Goal: Information Seeking & Learning: Learn about a topic

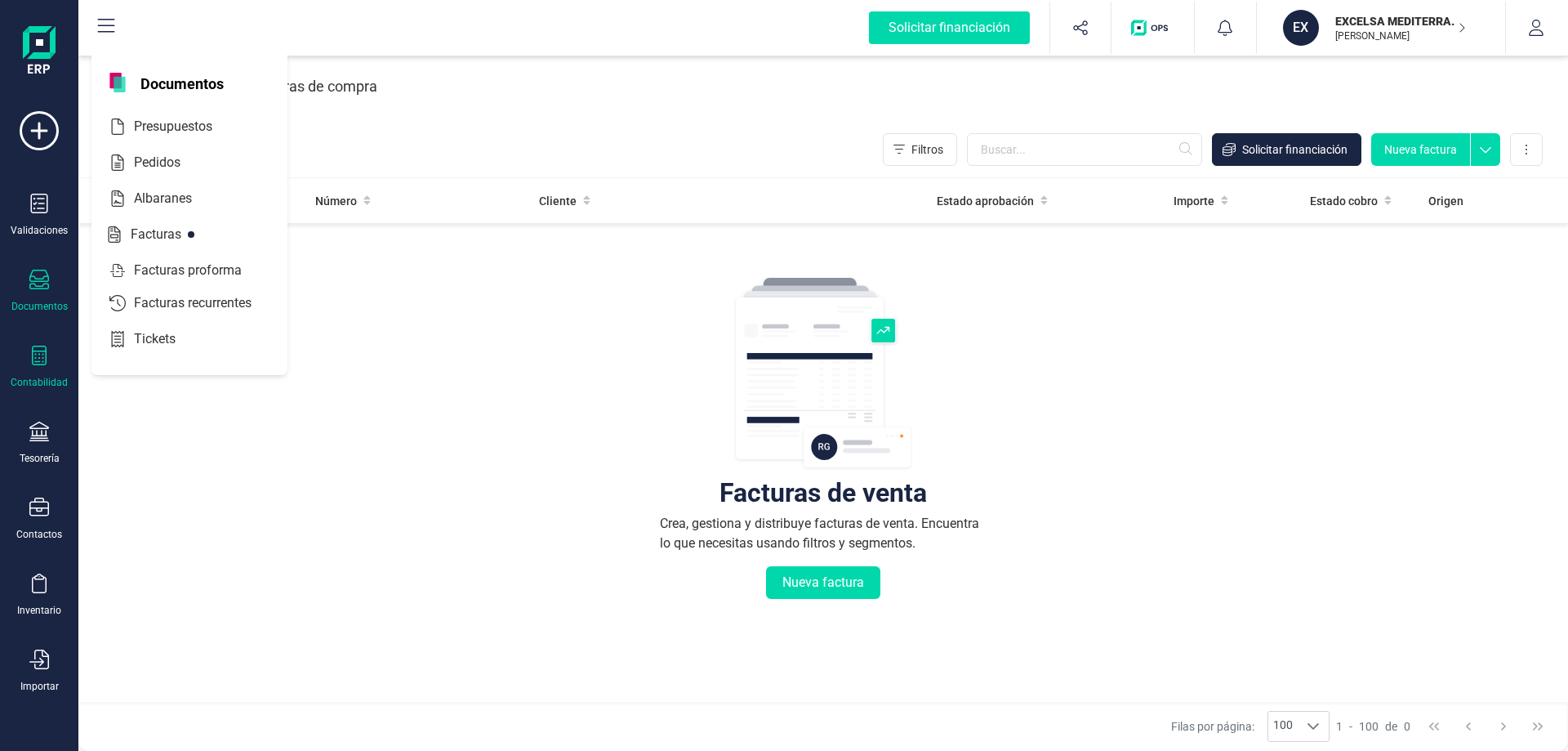
click at [49, 360] on div "Contabilidad" at bounding box center [39, 367] width 65 height 43
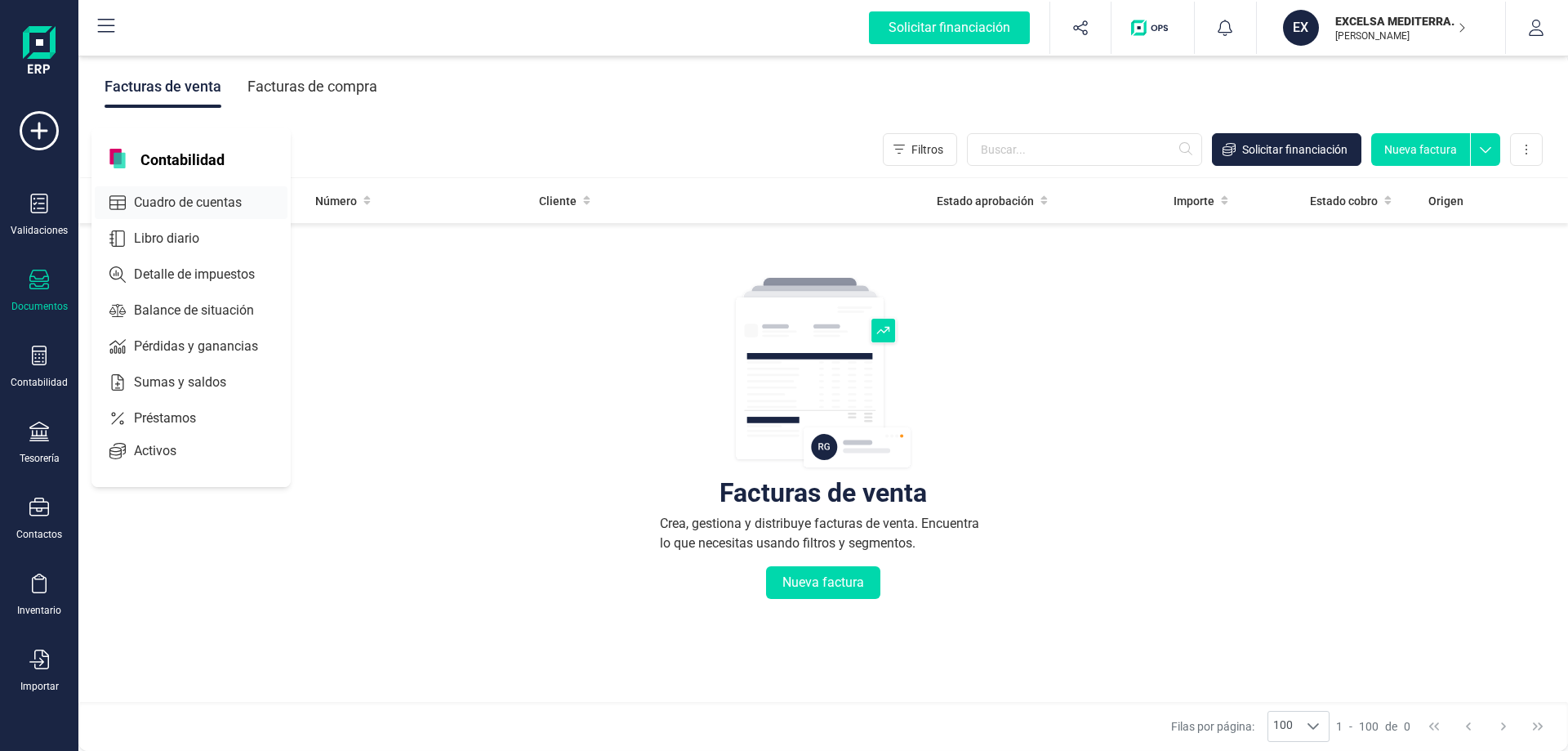
click at [195, 205] on span "Cuadro de cuentas" at bounding box center [199, 202] width 143 height 19
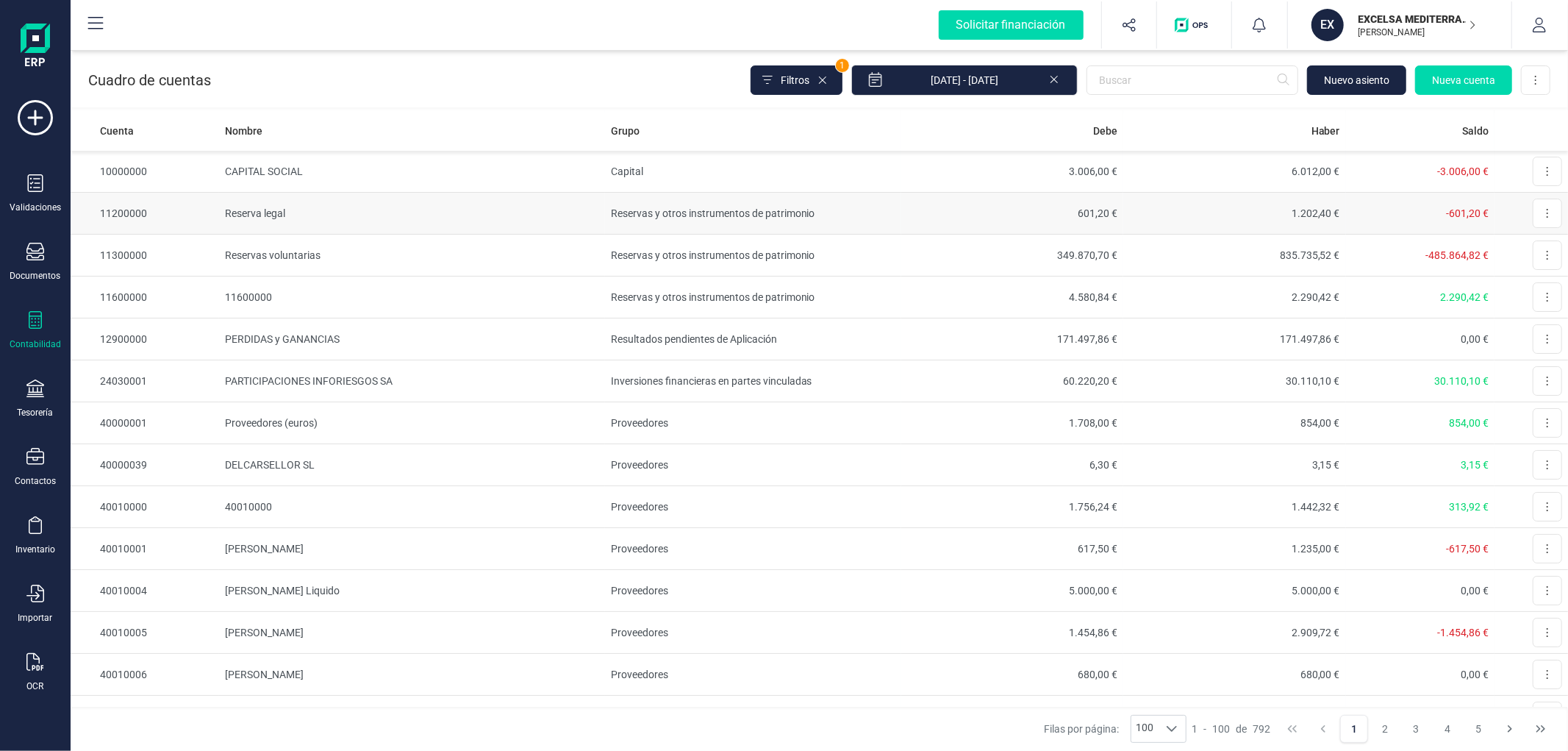
click at [468, 209] on td "Reserva legal" at bounding box center [412, 213] width 385 height 42
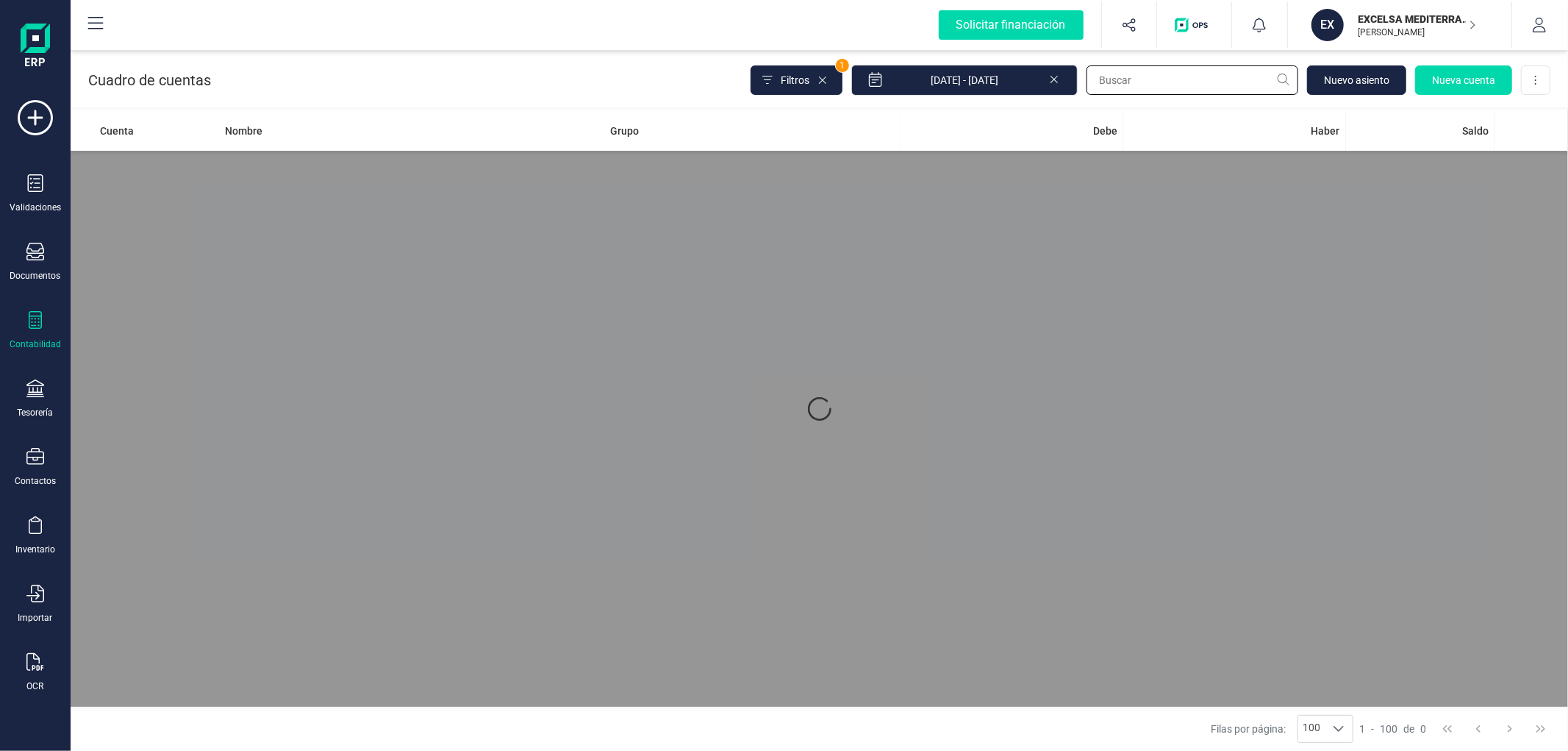
click at [1181, 88] on input "text" at bounding box center [1192, 80] width 211 height 29
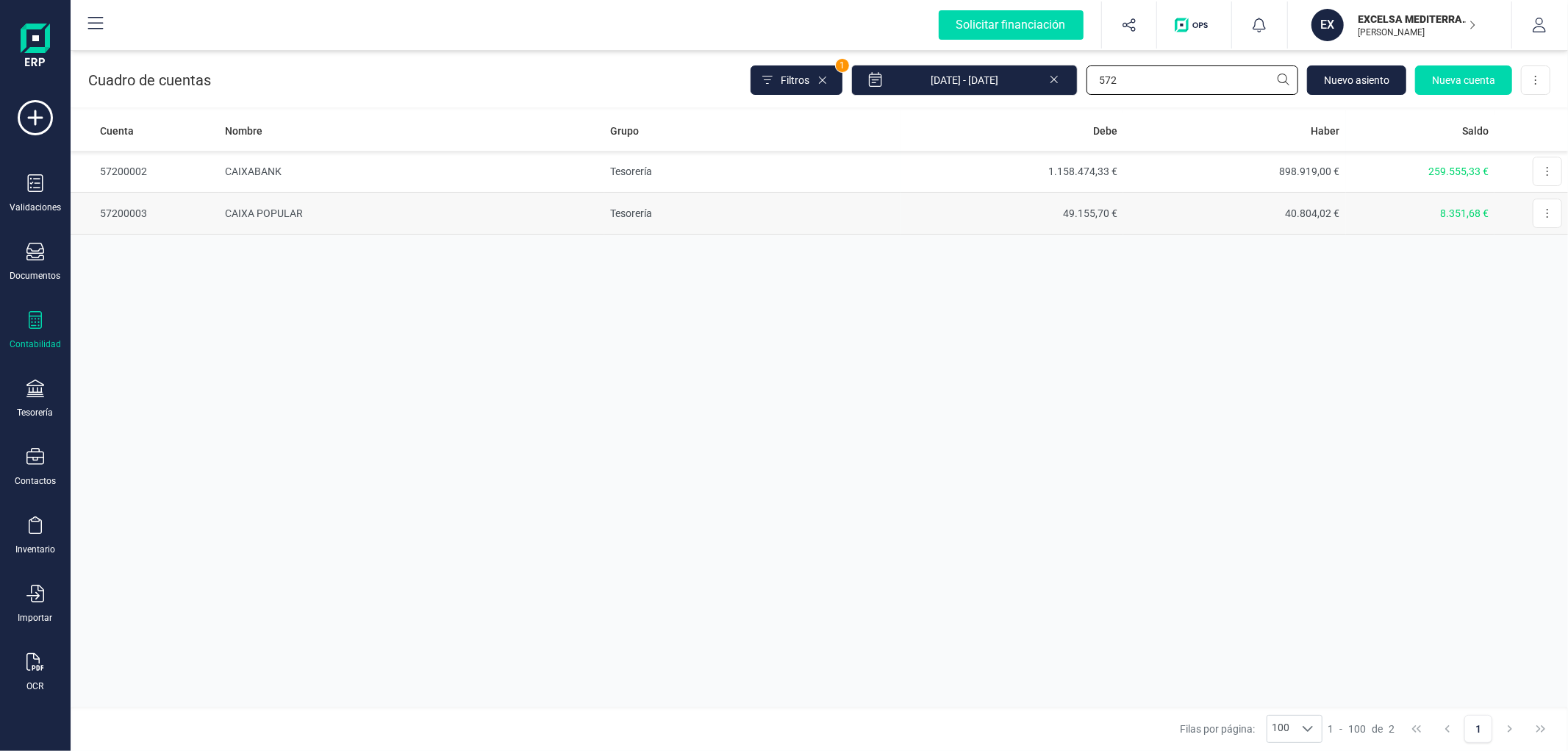
type input "572"
click at [506, 204] on td "CAIXA POPULAR" at bounding box center [412, 213] width 385 height 42
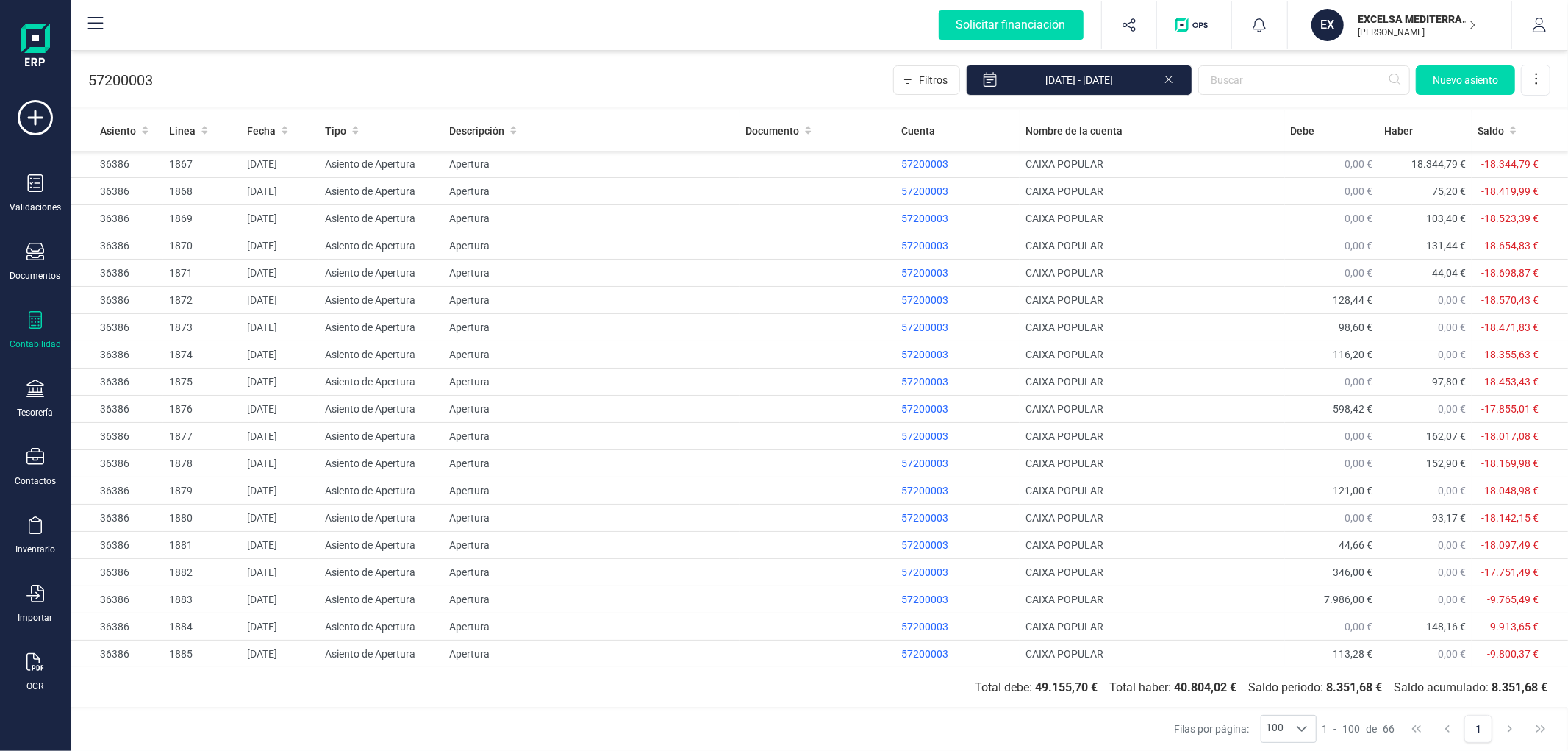
drag, startPoint x: 365, startPoint y: 0, endPoint x: 718, endPoint y: 48, distance: 356.2
click at [718, 48] on div "Solicitar financiación Importaciones completadas 0 / 0 EX EXCELSA MEDITERRANEA …" at bounding box center [819, 25] width 1494 height 47
click at [693, 53] on div "57200003 Filtros [DATE] - [DATE] [GEOGRAPHIC_DATA]" at bounding box center [819, 77] width 1498 height 60
click at [686, 63] on div "57200003 Filtros [DATE] - [DATE] [GEOGRAPHIC_DATA]" at bounding box center [819, 77] width 1498 height 60
click at [685, 68] on div "57200003 Filtros [DATE] - [DATE] [GEOGRAPHIC_DATA]" at bounding box center [819, 77] width 1498 height 60
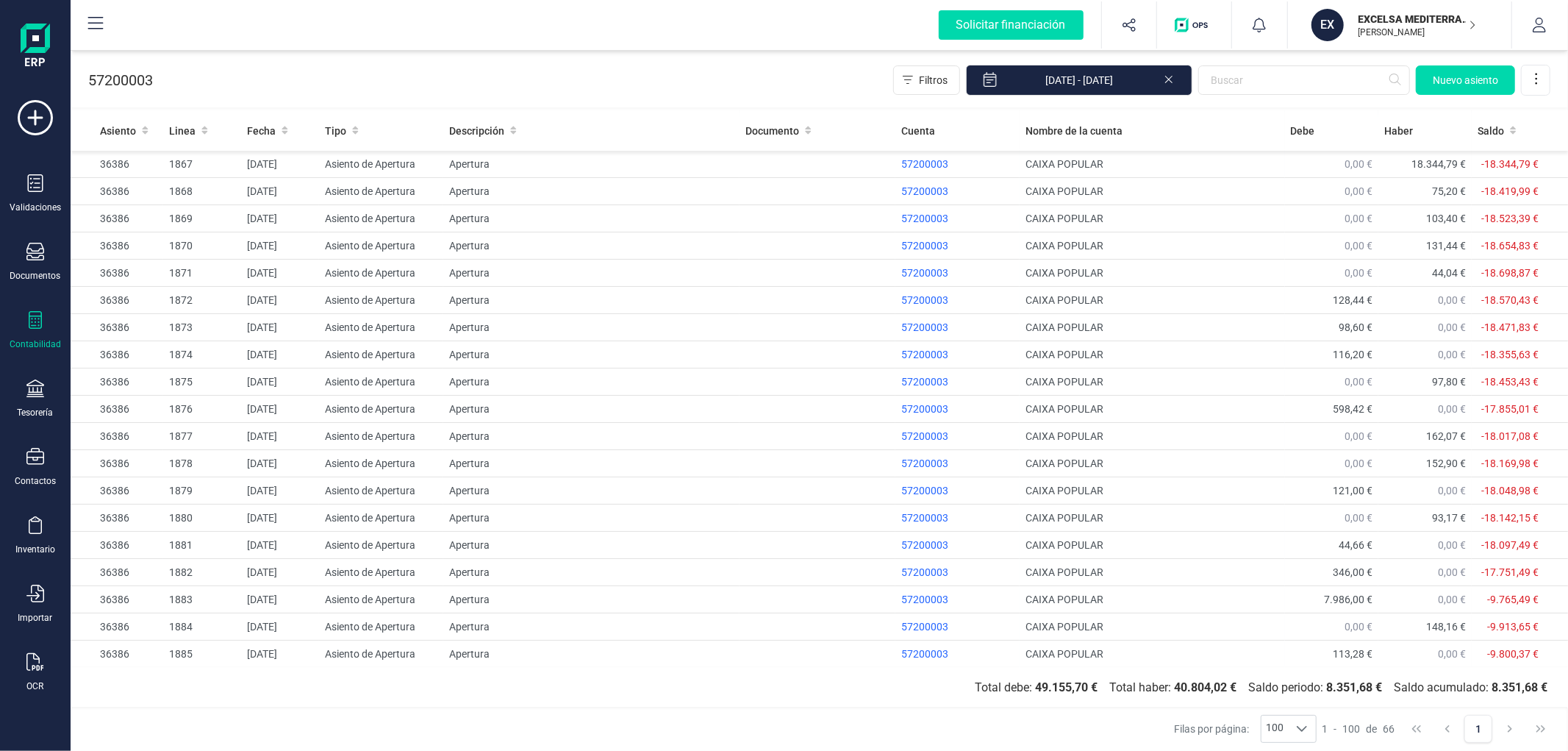
click at [702, 82] on div "57200003 Filtros [DATE] - [DATE] [GEOGRAPHIC_DATA]" at bounding box center [819, 77] width 1498 height 60
click at [704, 72] on div "57200003 Filtros [DATE] - [DATE] [GEOGRAPHIC_DATA]" at bounding box center [819, 77] width 1498 height 60
click at [708, 74] on div "57200003 Filtros [DATE] - [DATE] [GEOGRAPHIC_DATA]" at bounding box center [819, 77] width 1498 height 60
click at [711, 67] on div "57200003 Filtros [DATE] - [DATE] [GEOGRAPHIC_DATA]" at bounding box center [819, 77] width 1498 height 60
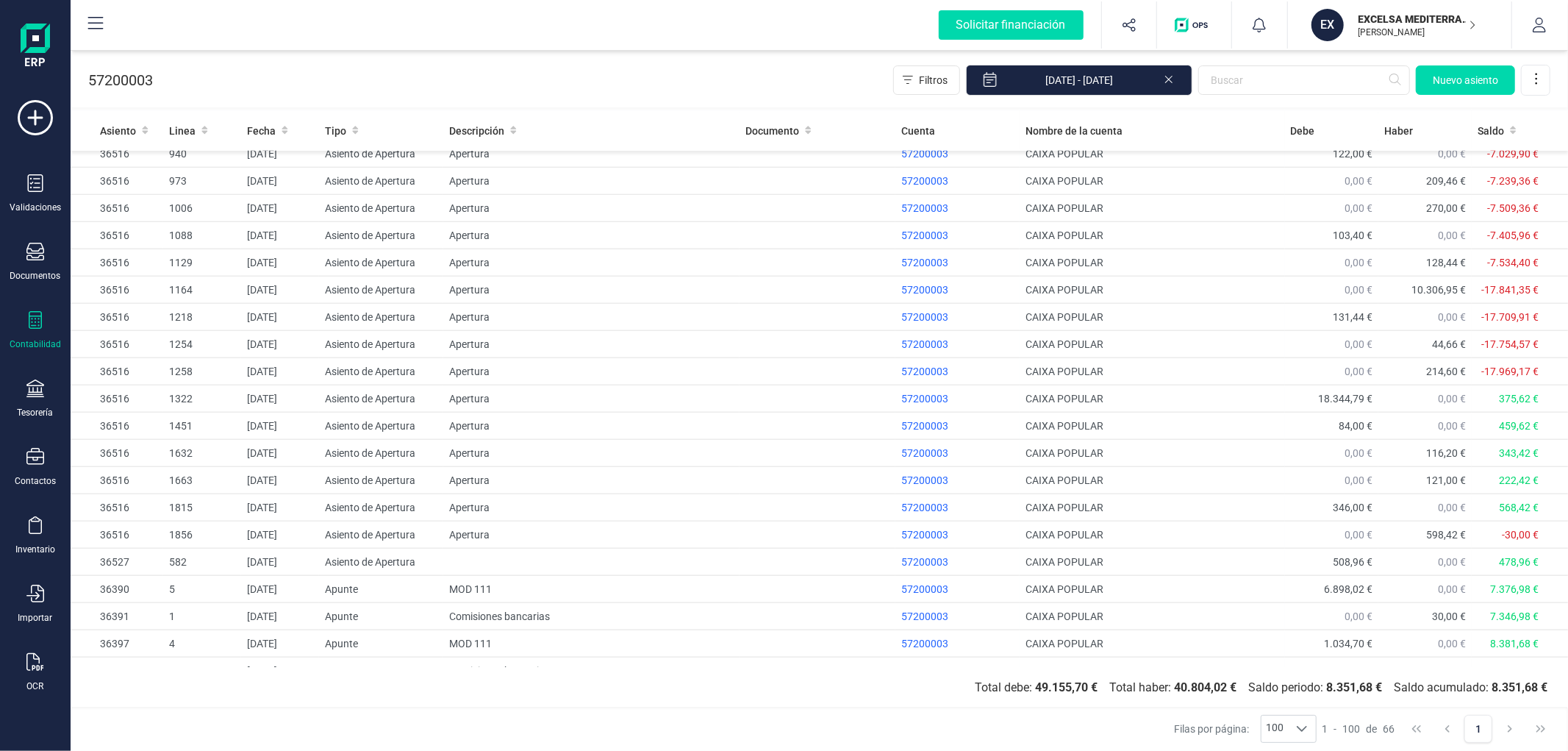
scroll to position [1283, 0]
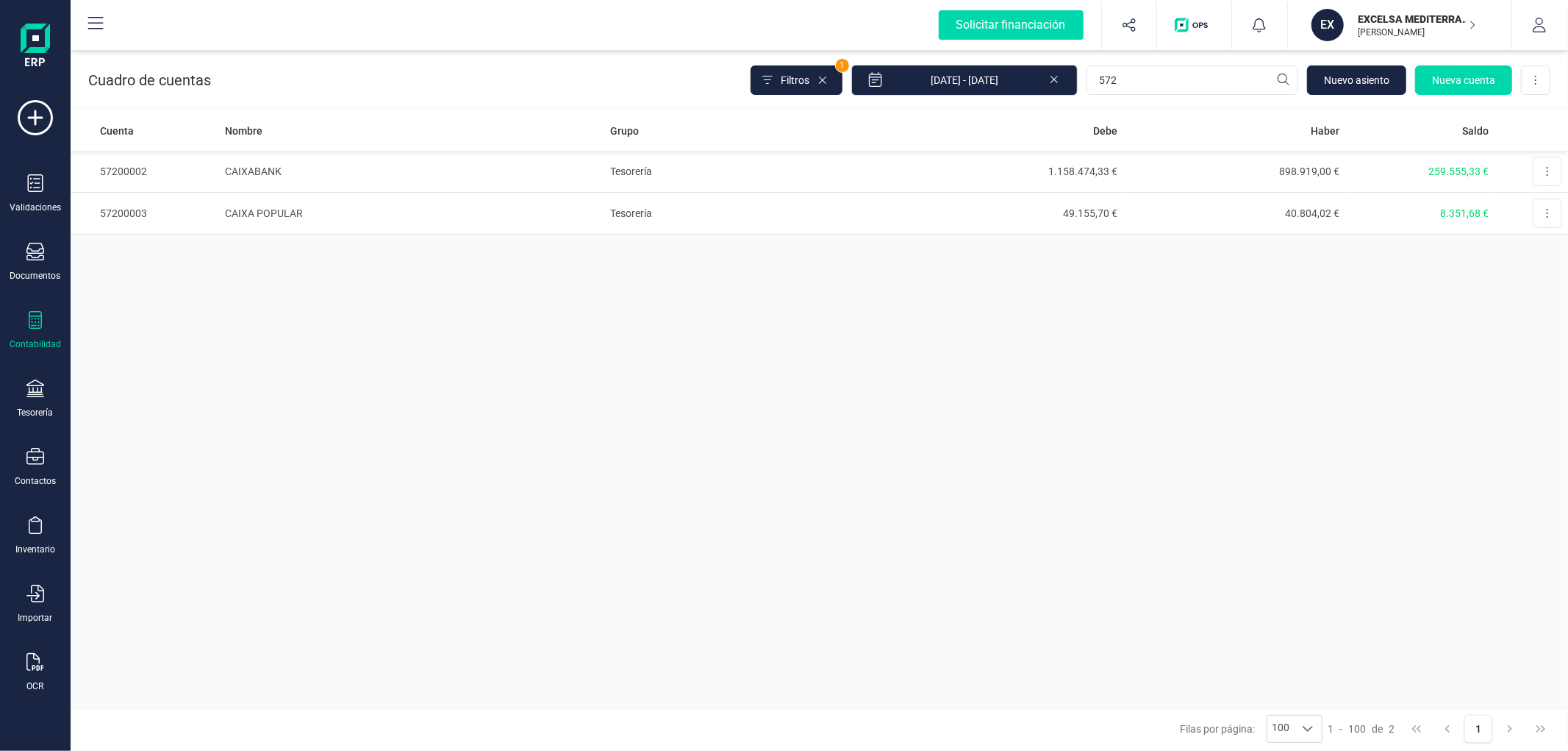
click at [735, 174] on td "Tesorería" at bounding box center [752, 171] width 296 height 42
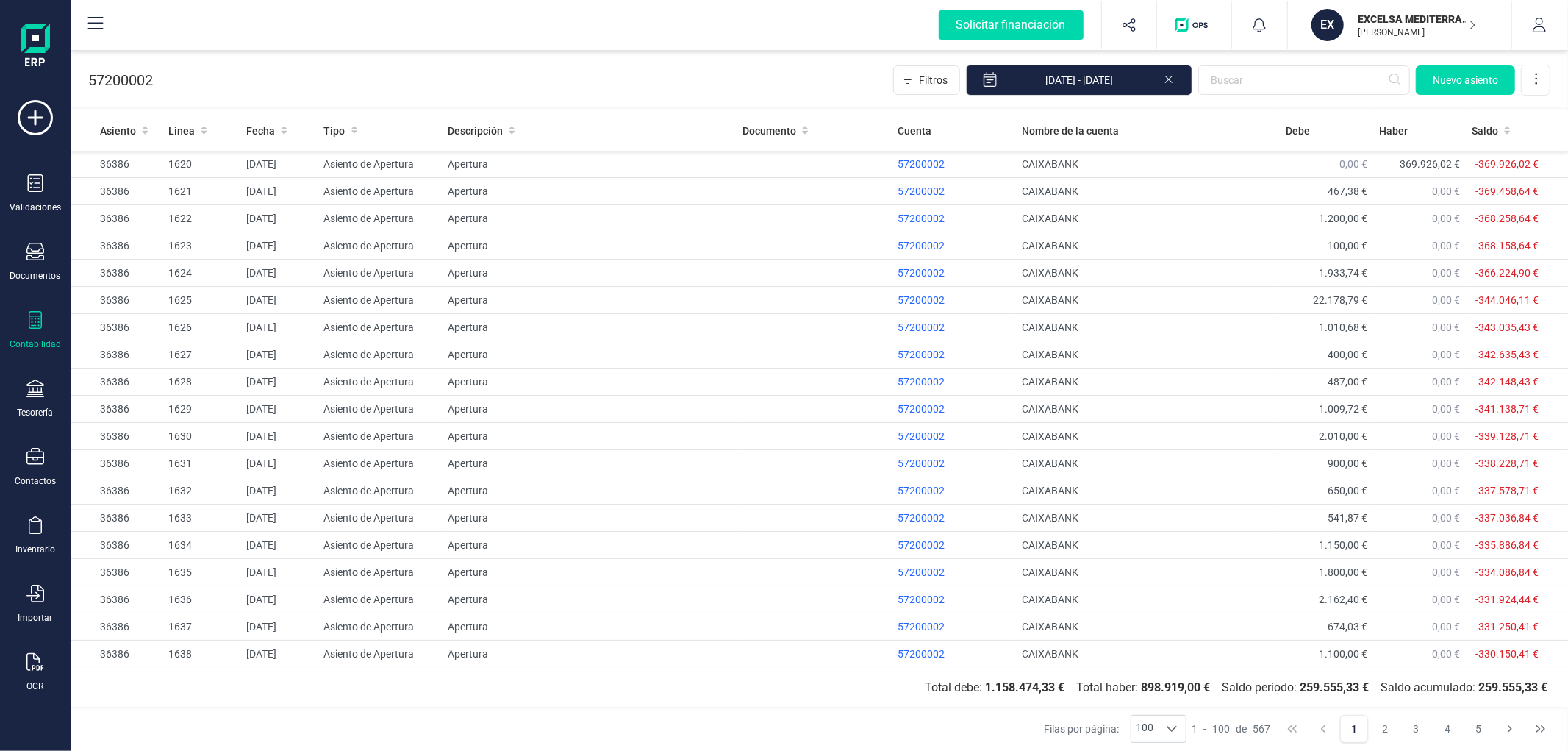
scroll to position [817, 0]
drag, startPoint x: 1471, startPoint y: 21, endPoint x: 1461, endPoint y: 19, distance: 10.2
click at [1411, 21] on icon "button" at bounding box center [1472, 25] width 7 height 12
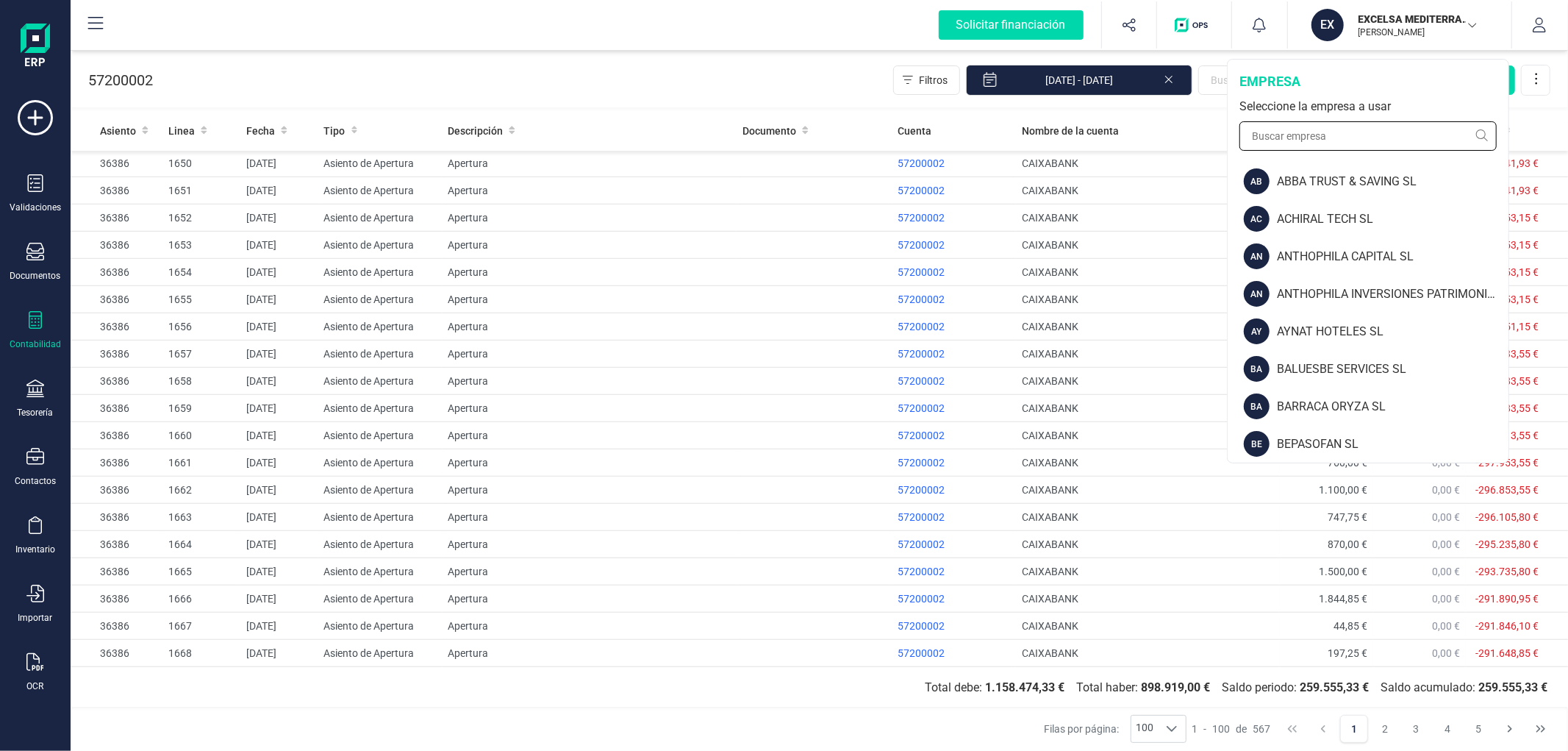
click at [1369, 133] on input "text" at bounding box center [1368, 135] width 257 height 29
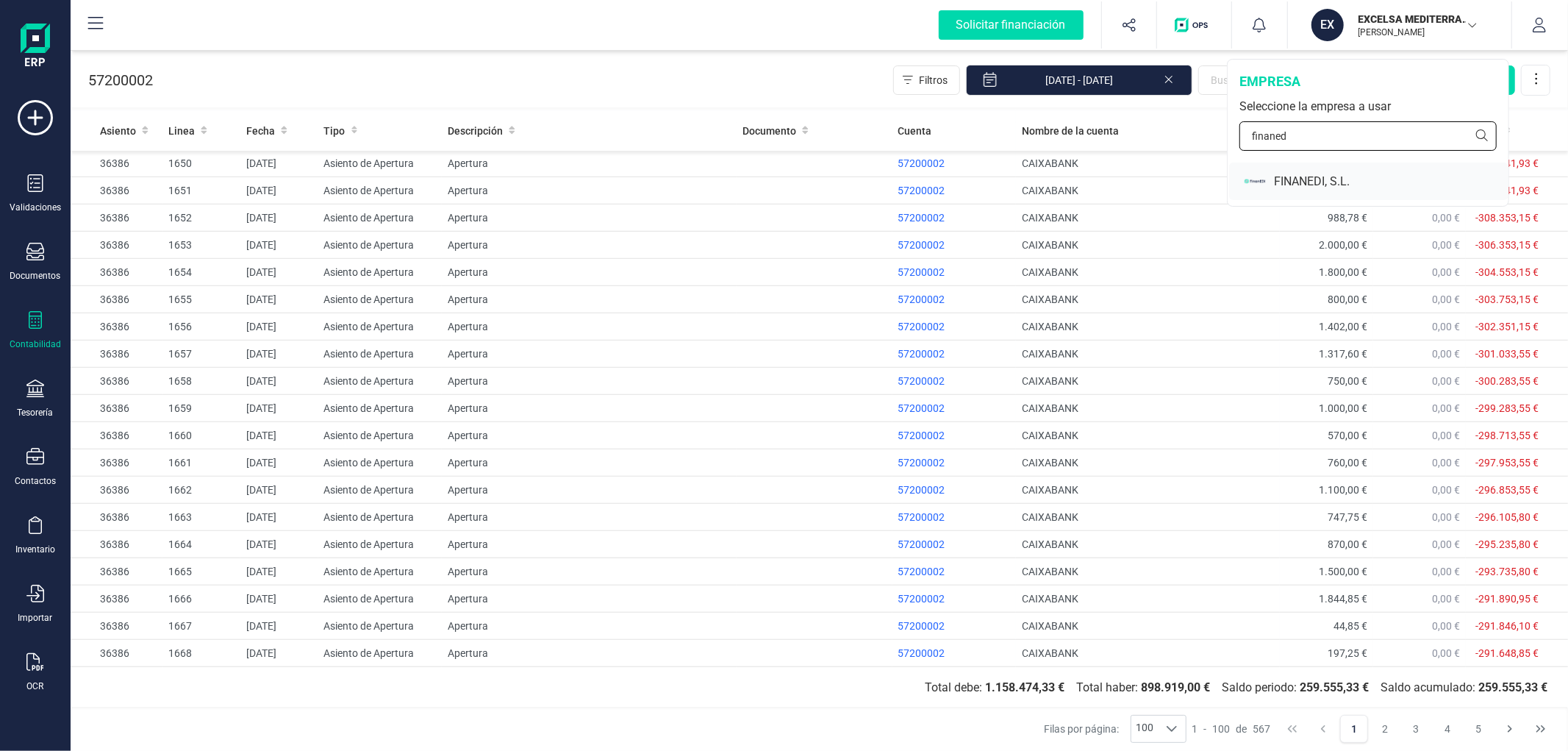
type input "finaned"
click at [1281, 185] on div "FINANEDI, S.L." at bounding box center [1391, 181] width 234 height 17
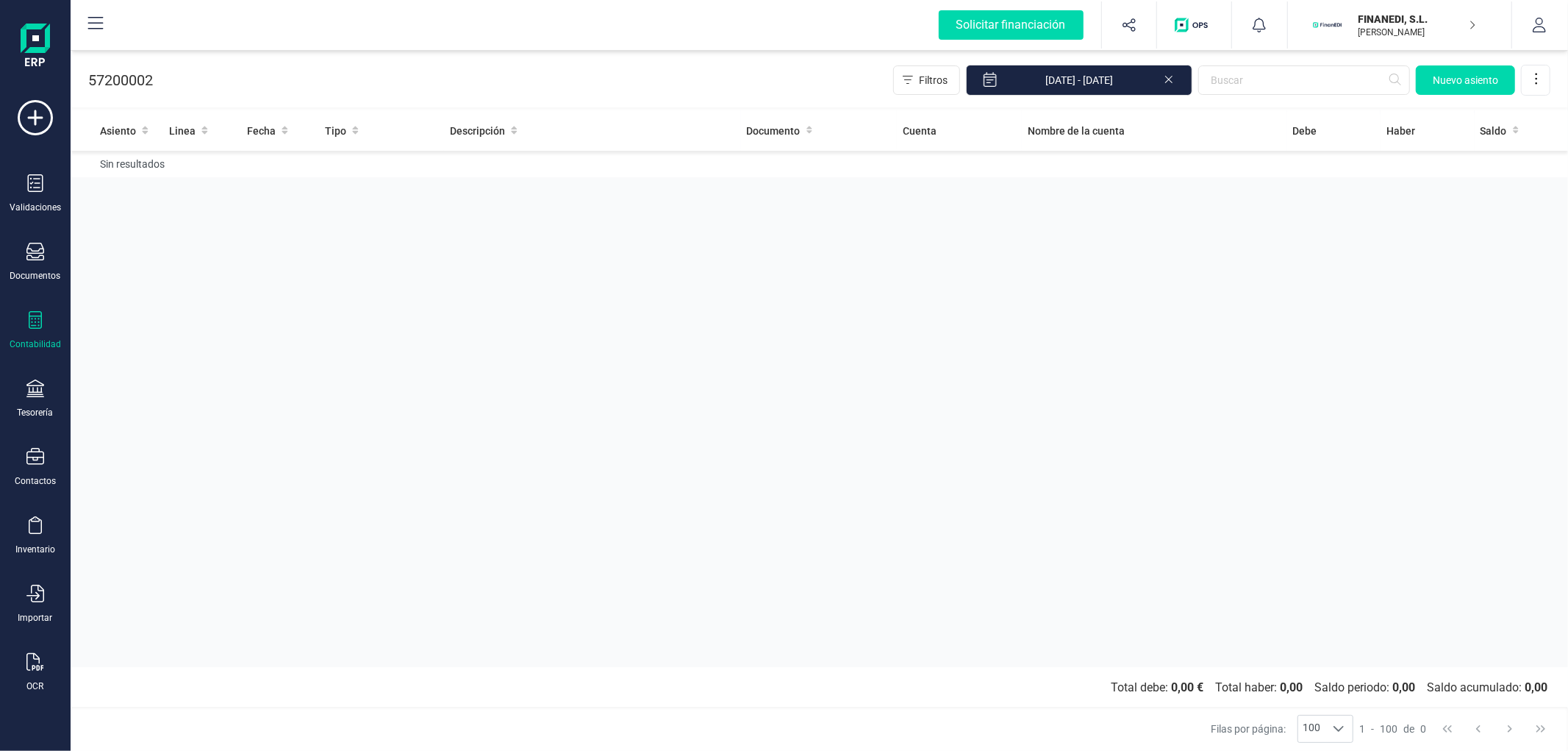
click at [1170, 78] on icon at bounding box center [1168, 79] width 7 height 7
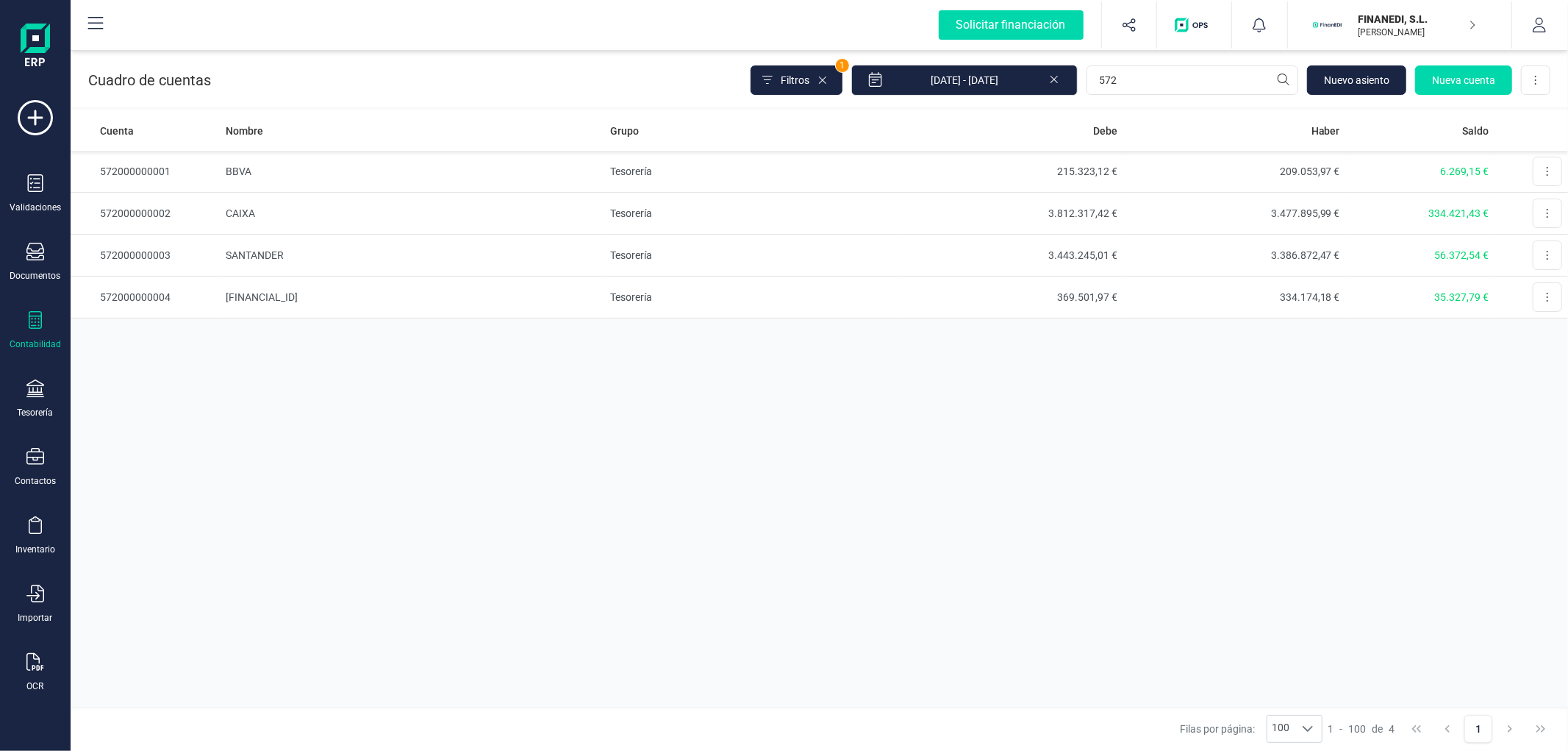
click at [47, 338] on div "Contabilidad" at bounding box center [35, 330] width 59 height 39
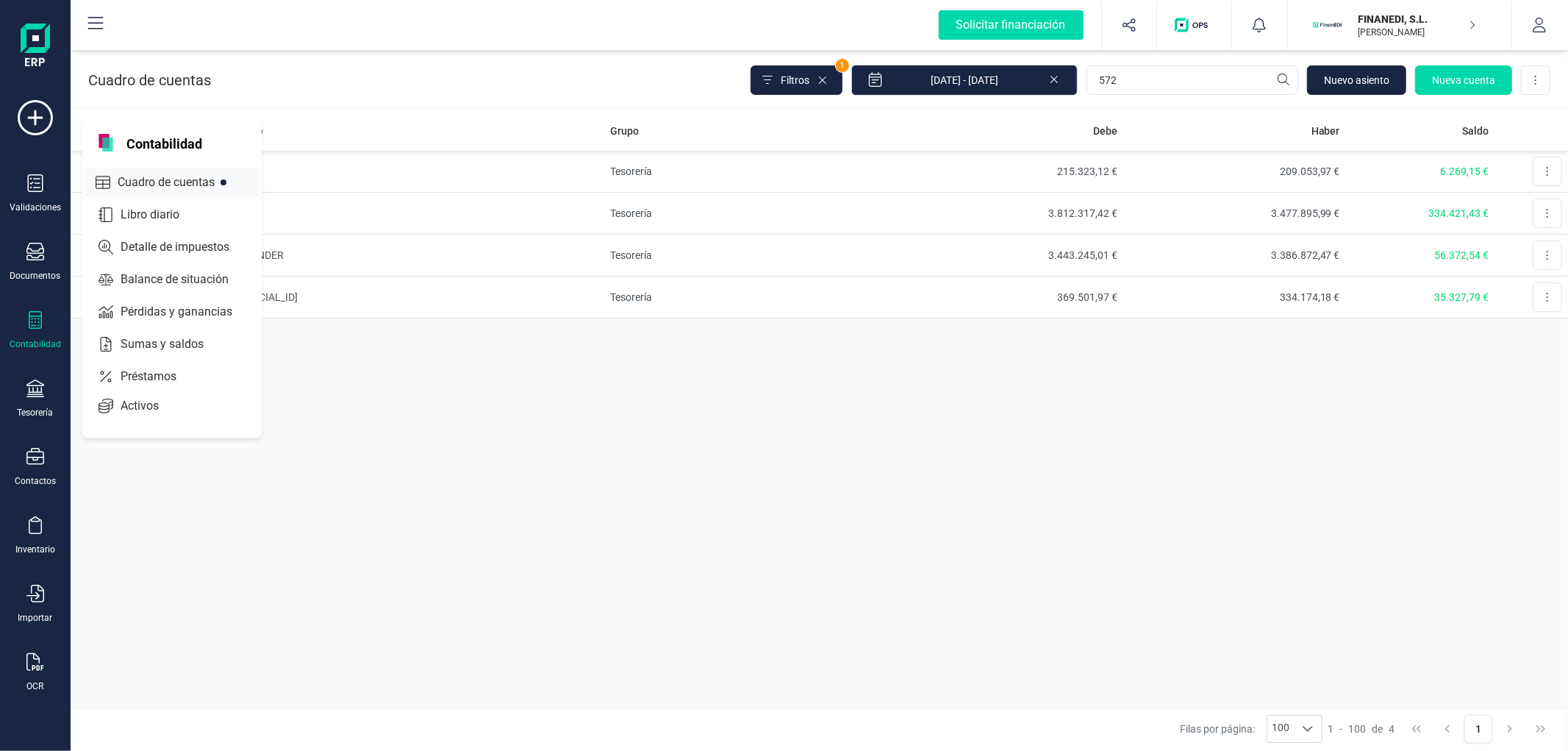
click at [145, 179] on span "Cuadro de cuentas" at bounding box center [176, 182] width 129 height 17
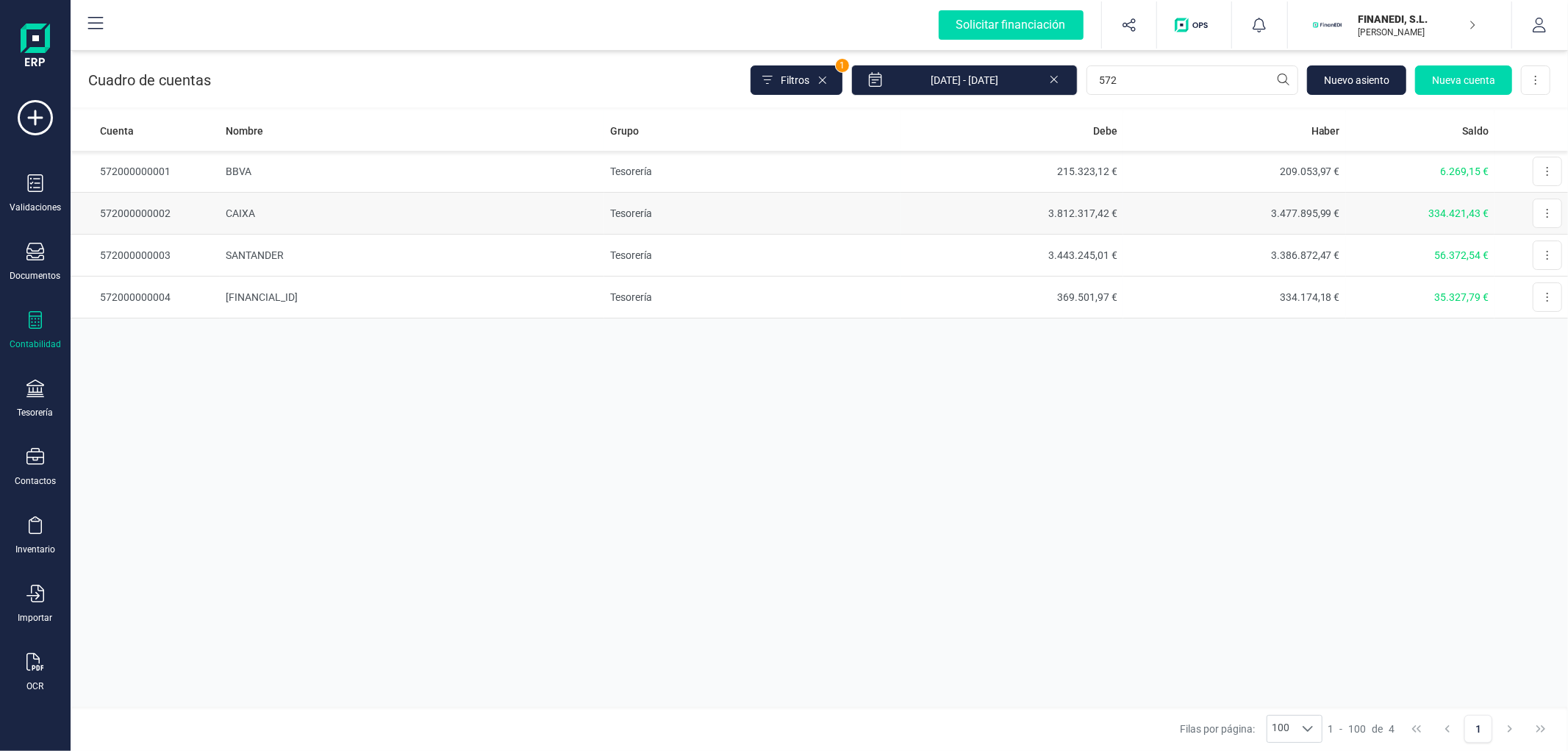
click at [421, 200] on td "CAIXA" at bounding box center [413, 213] width 385 height 42
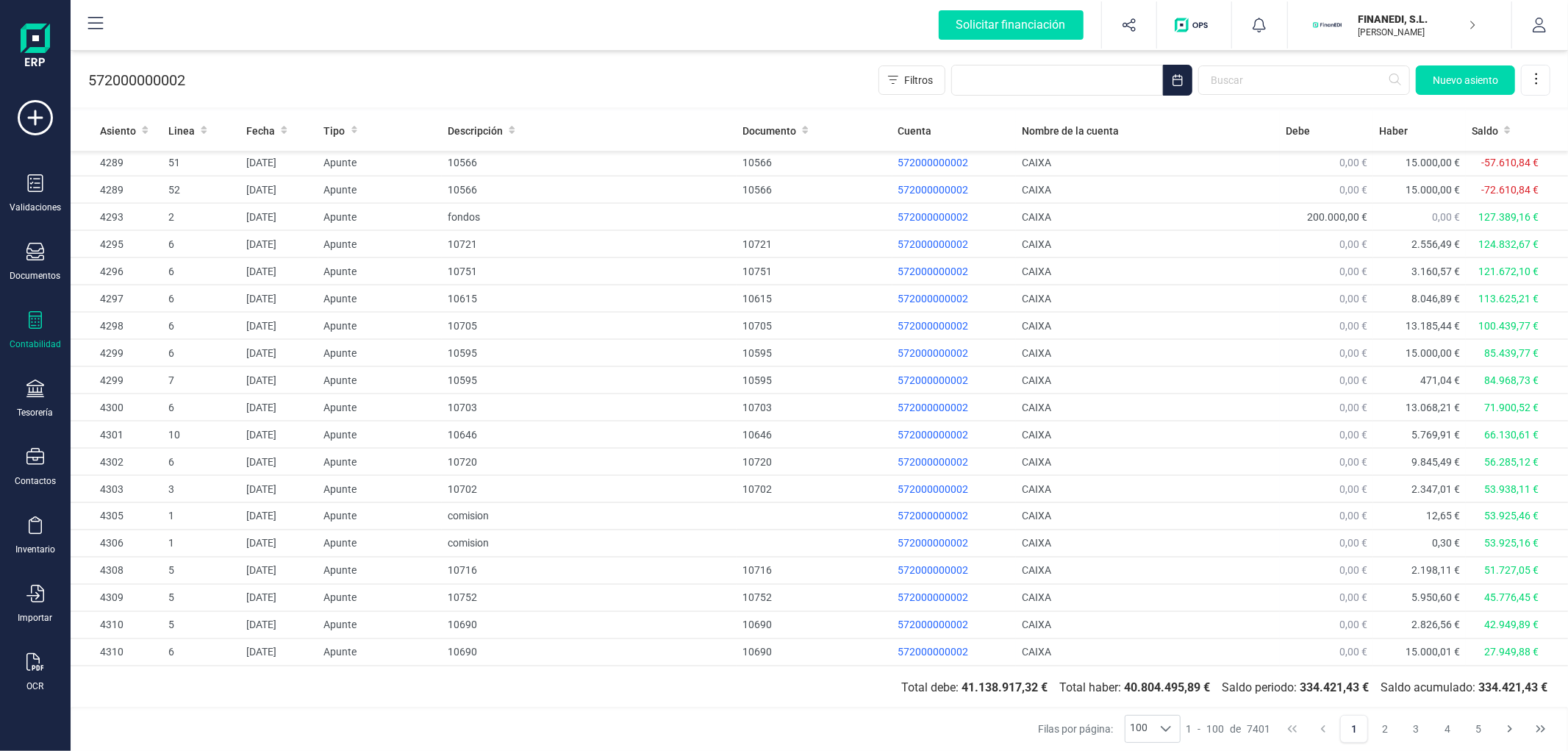
scroll to position [2210, 0]
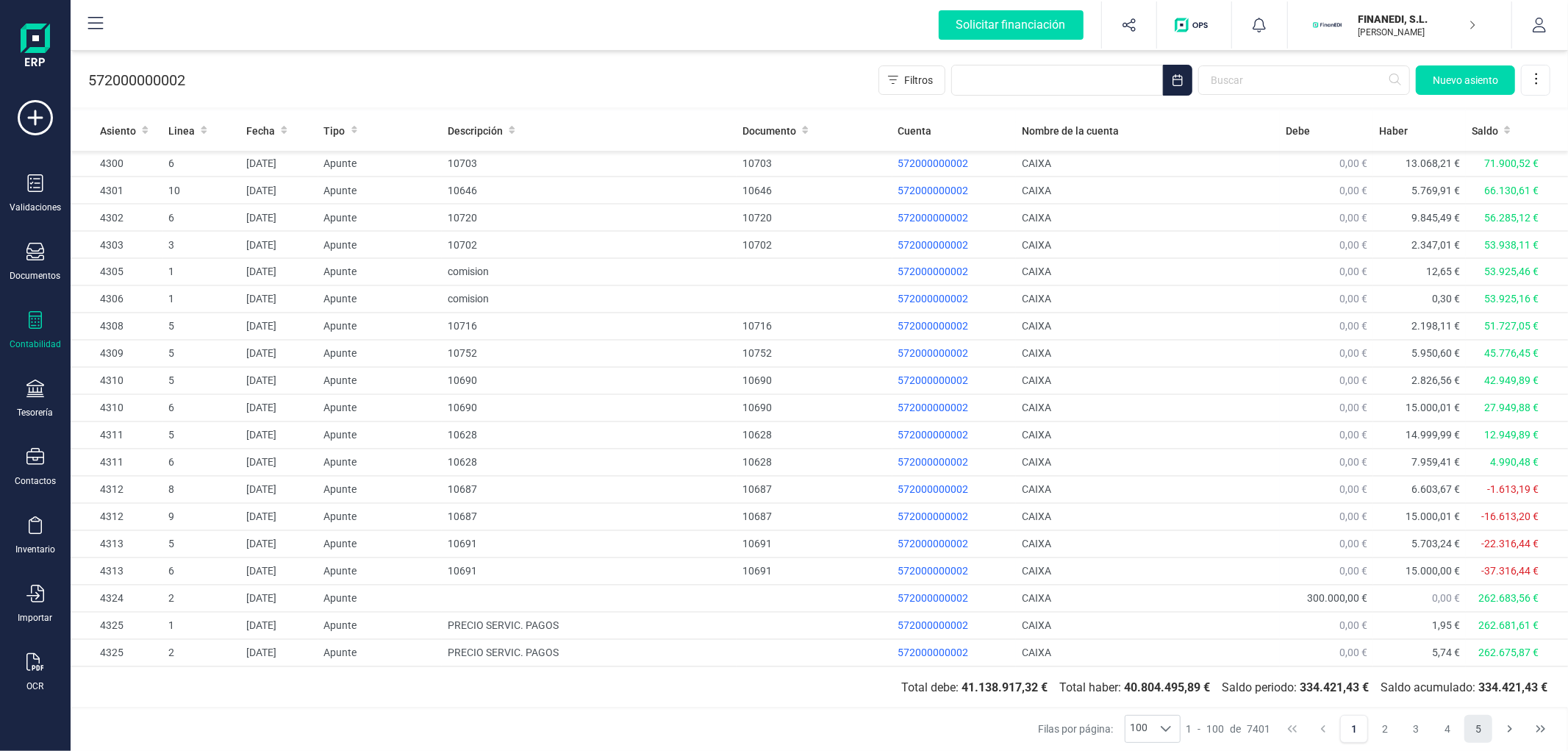
click at [1411, 675] on button "5" at bounding box center [1478, 728] width 28 height 28
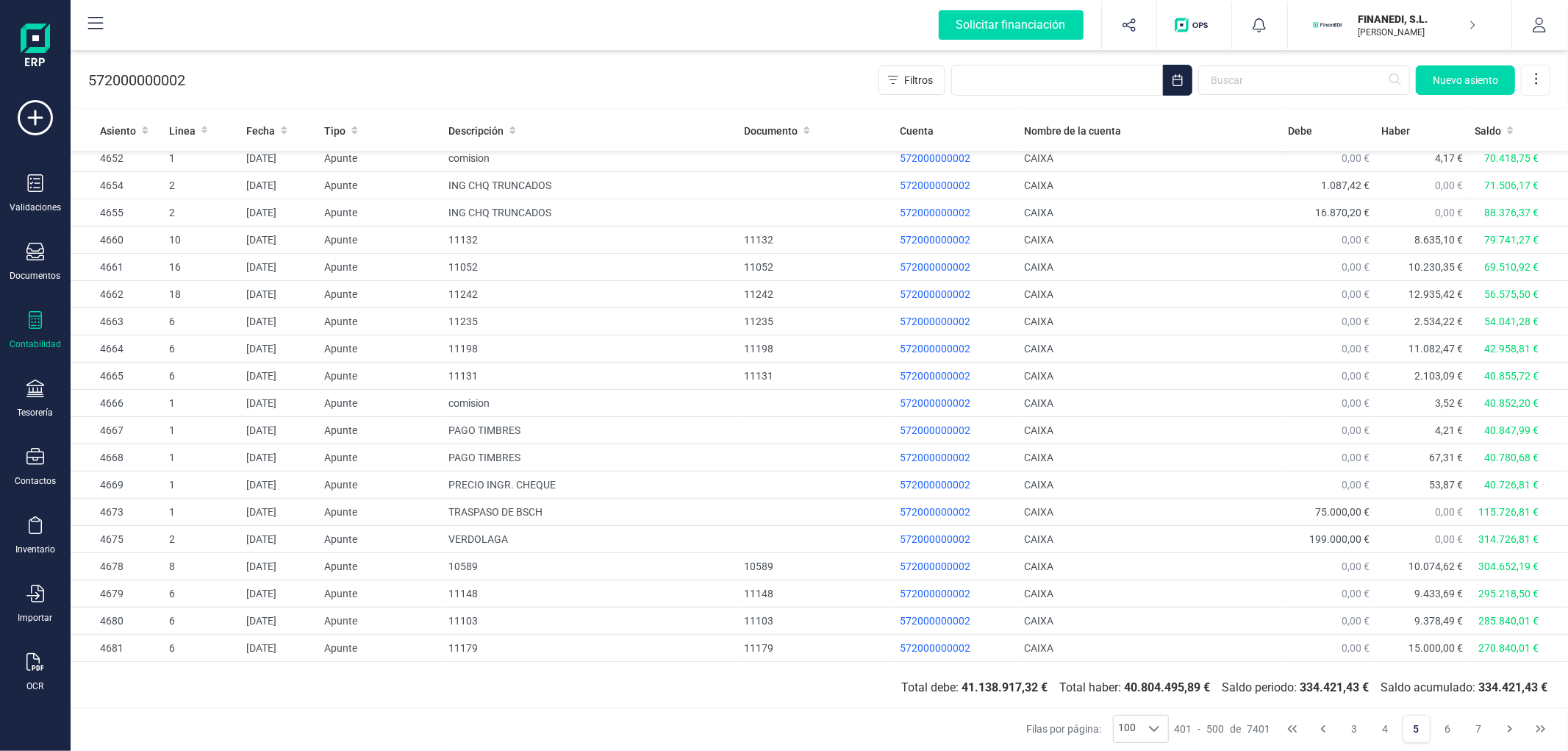
scroll to position [653, 0]
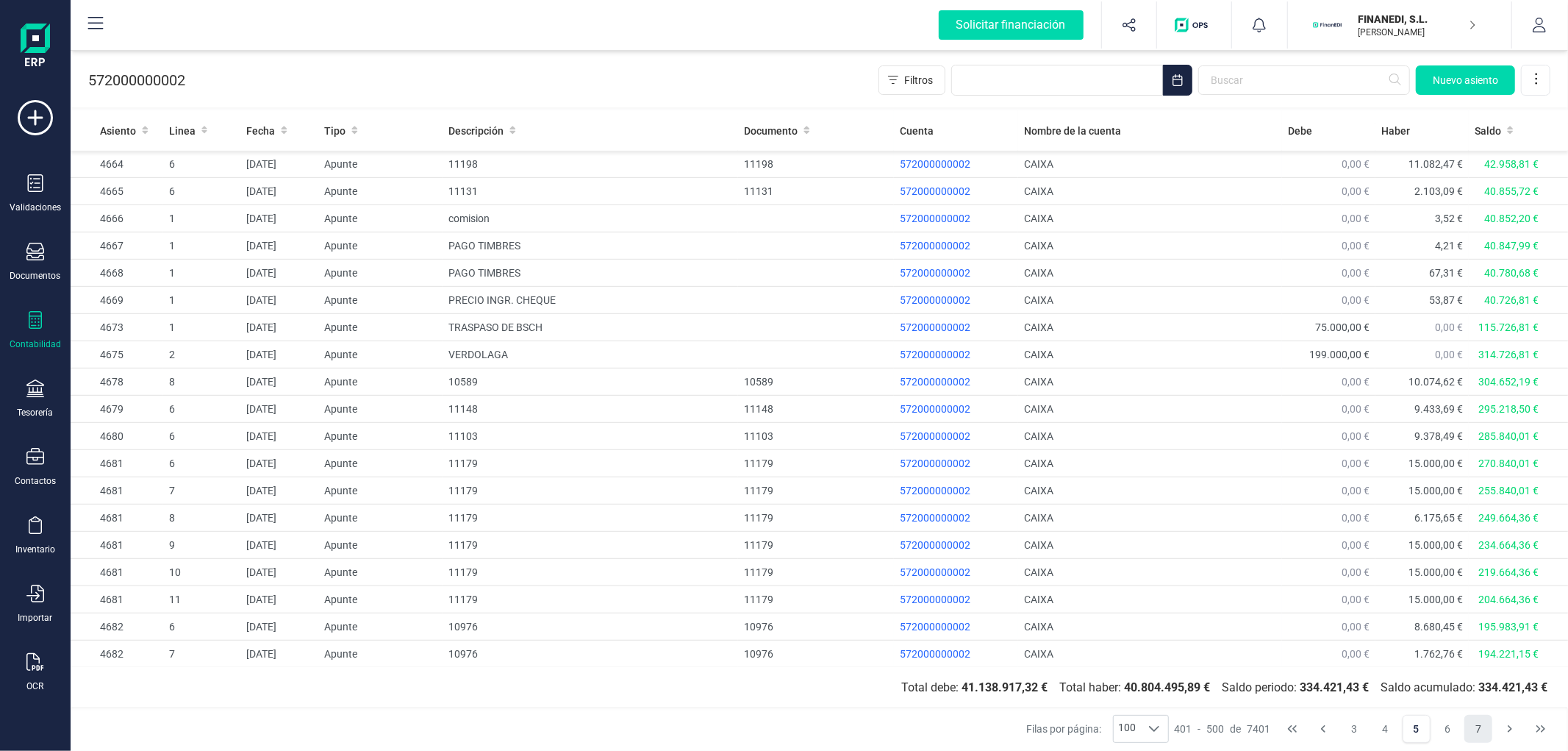
drag, startPoint x: 1473, startPoint y: 730, endPoint x: 1140, endPoint y: 603, distance: 356.4
click at [1411, 675] on button "7" at bounding box center [1478, 728] width 28 height 28
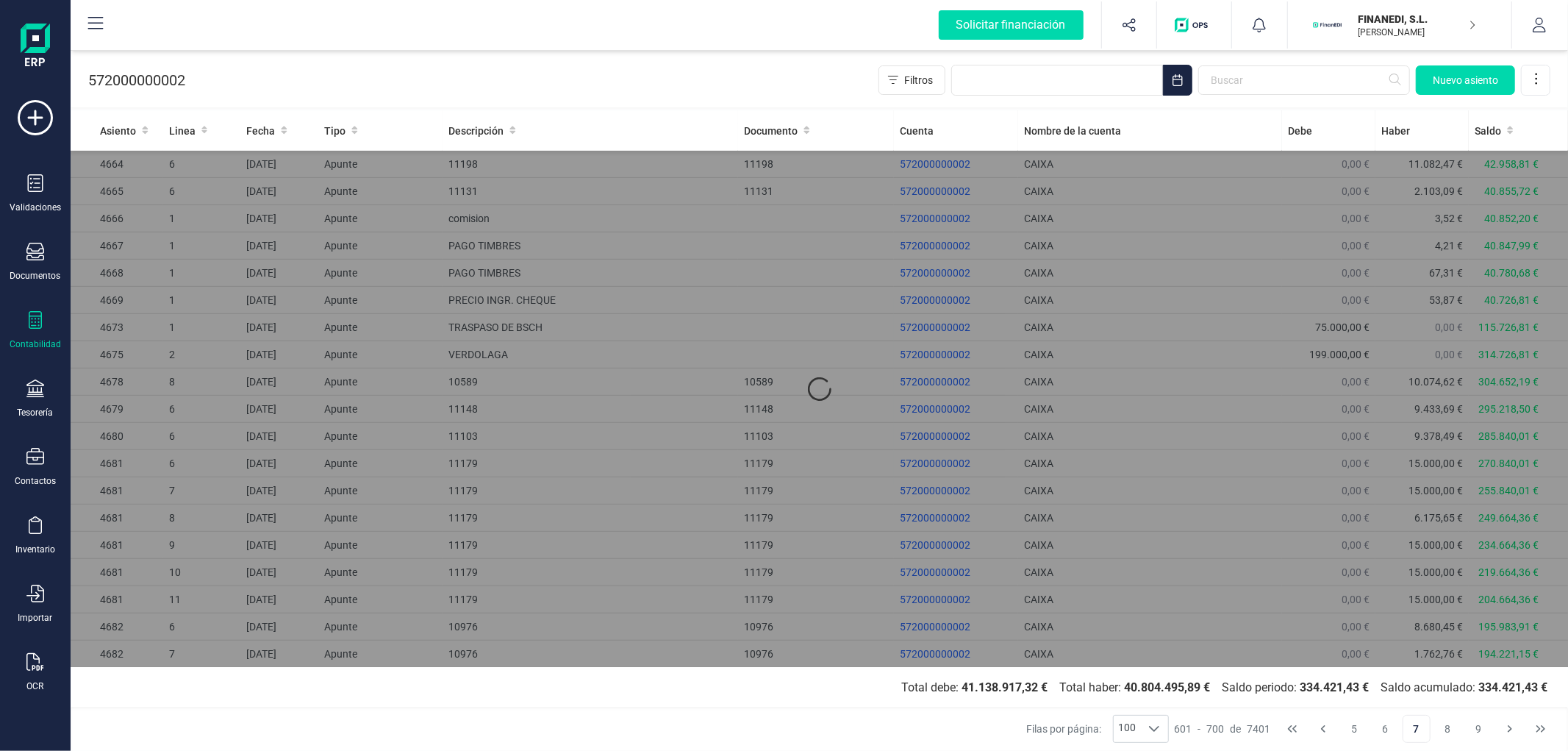
scroll to position [0, 0]
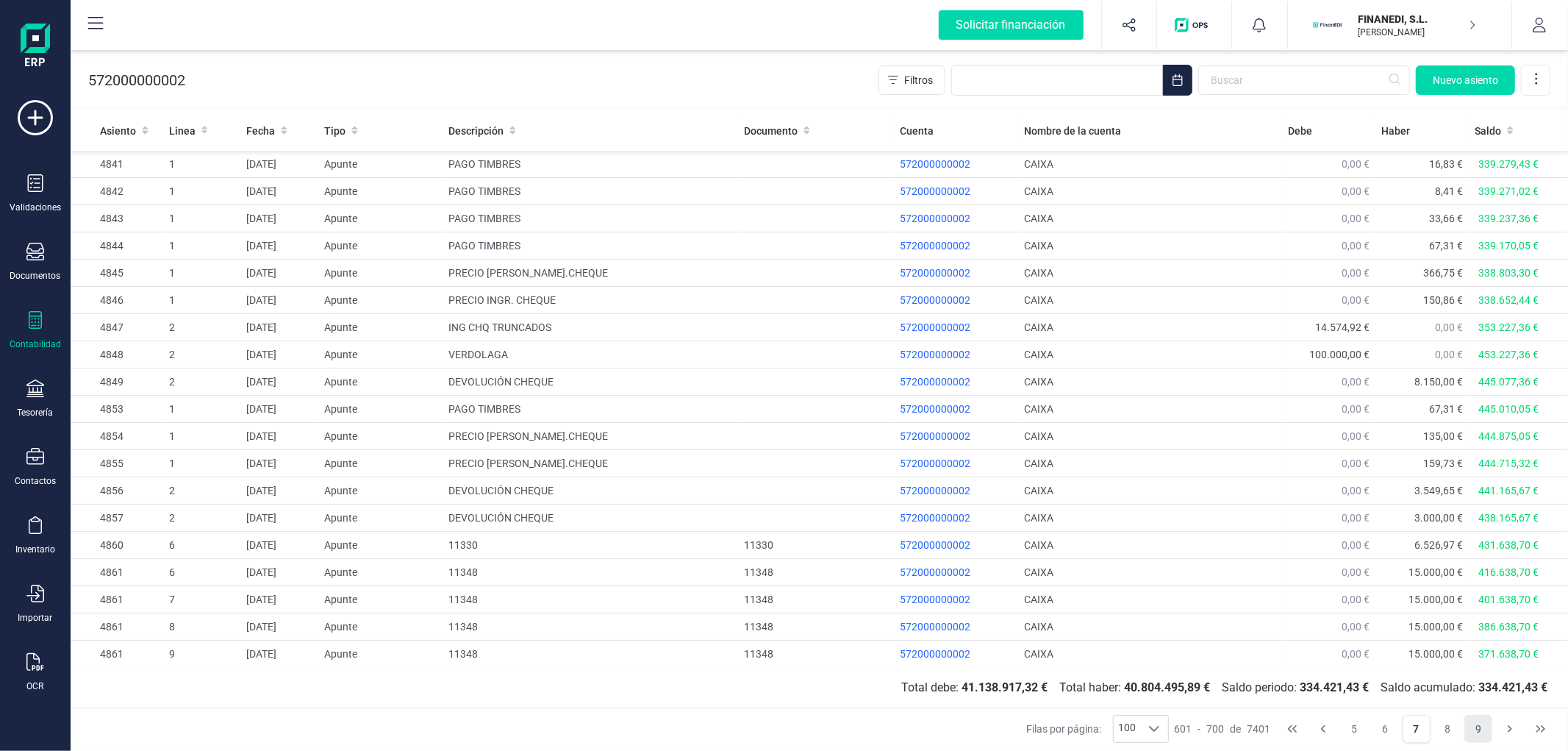
click at [1411, 675] on button "9" at bounding box center [1478, 728] width 28 height 28
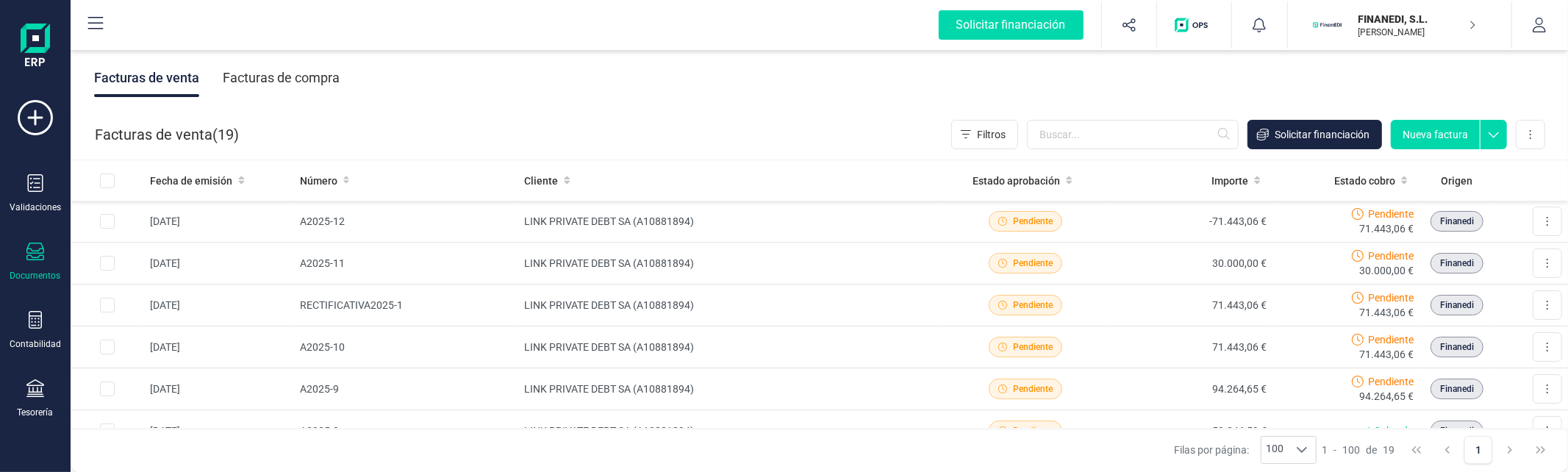
click at [1439, 30] on p "[PERSON_NAME]" at bounding box center [1418, 32] width 118 height 12
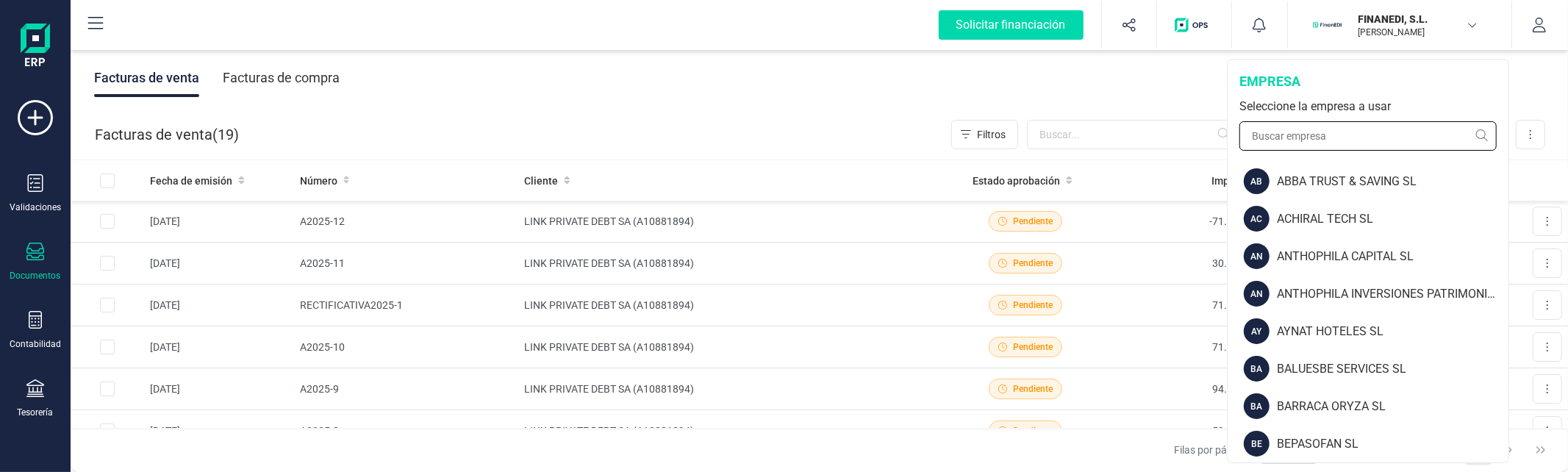
click at [1391, 139] on input "text" at bounding box center [1368, 135] width 257 height 29
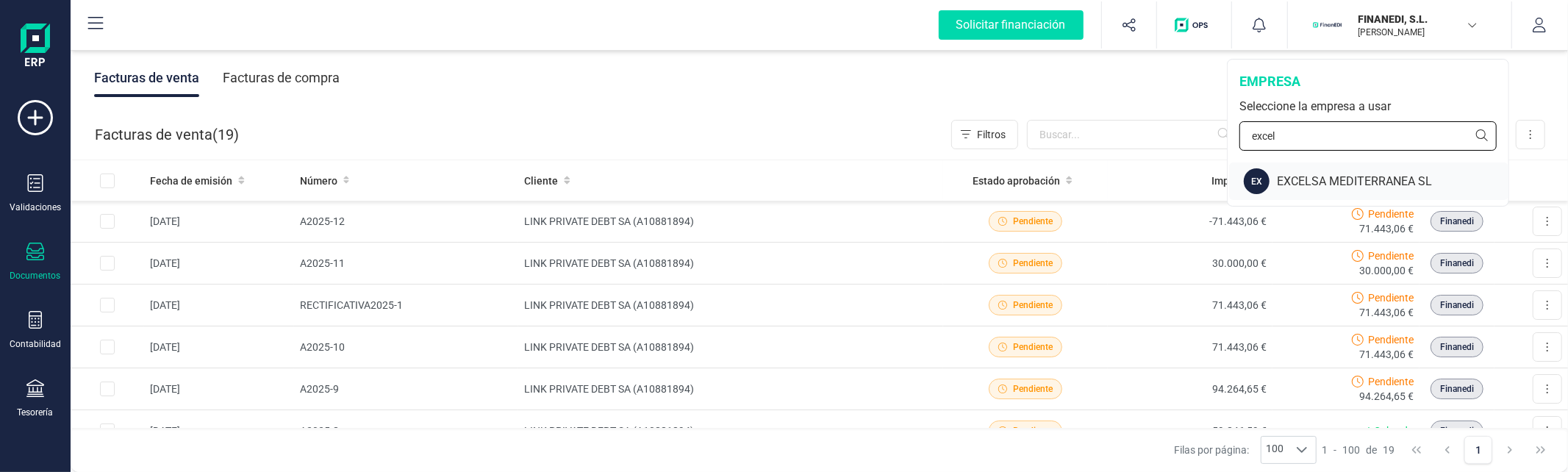
type input "excel"
click at [1368, 175] on div "EXCELSA MEDITERRANEA SL" at bounding box center [1393, 181] width 231 height 17
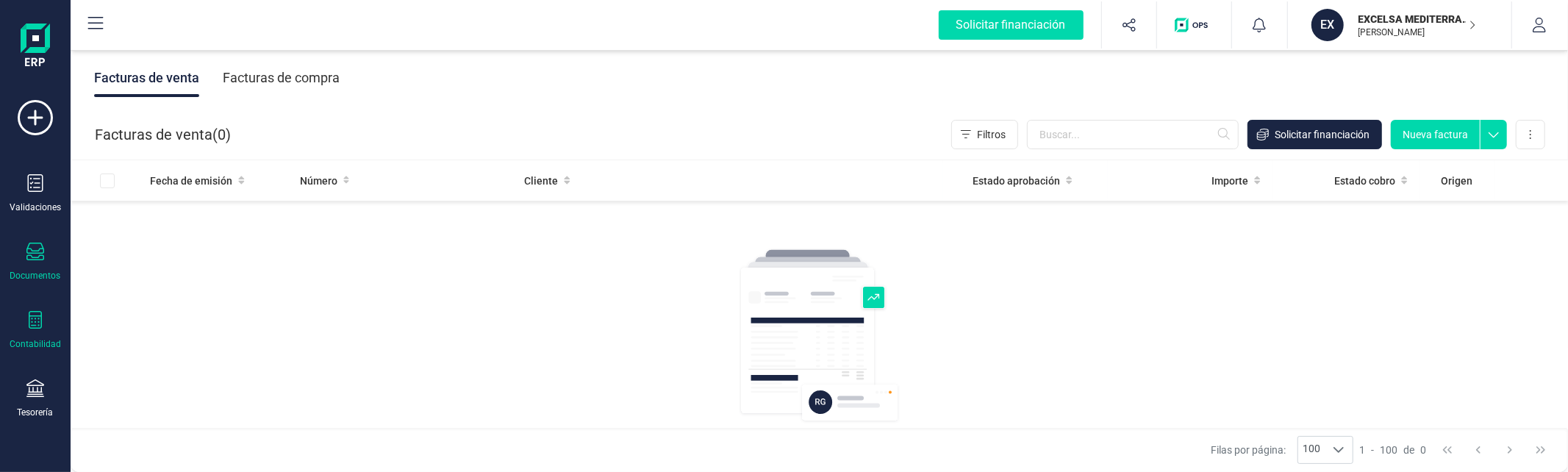
click at [25, 333] on div "Contabilidad" at bounding box center [35, 330] width 59 height 39
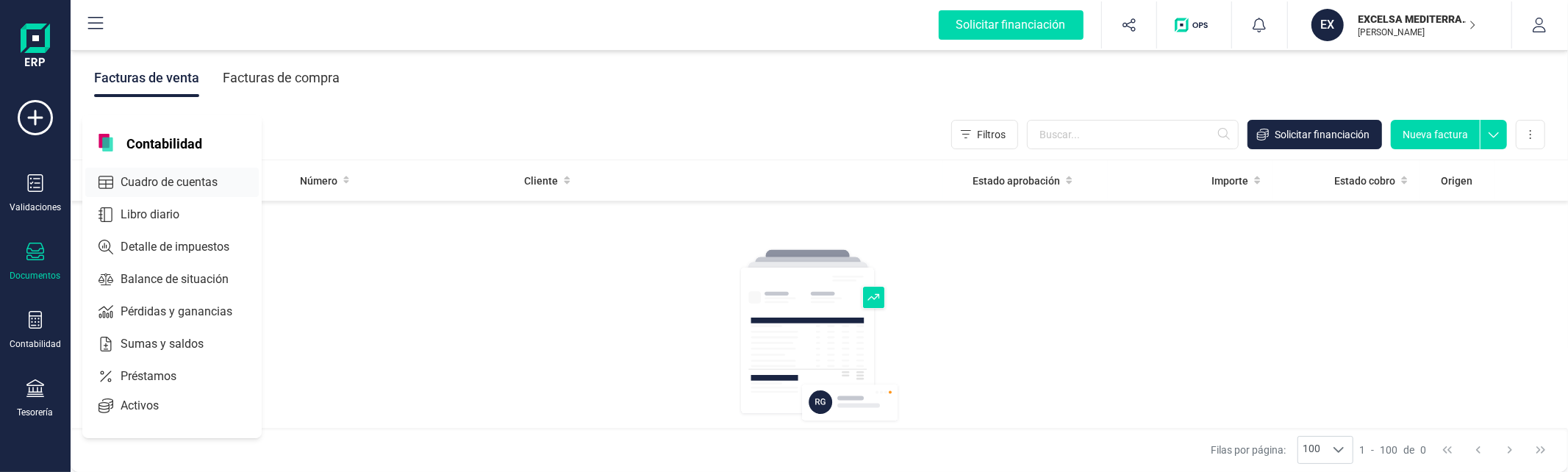
click at [192, 175] on span "Cuadro de cuentas" at bounding box center [179, 182] width 129 height 17
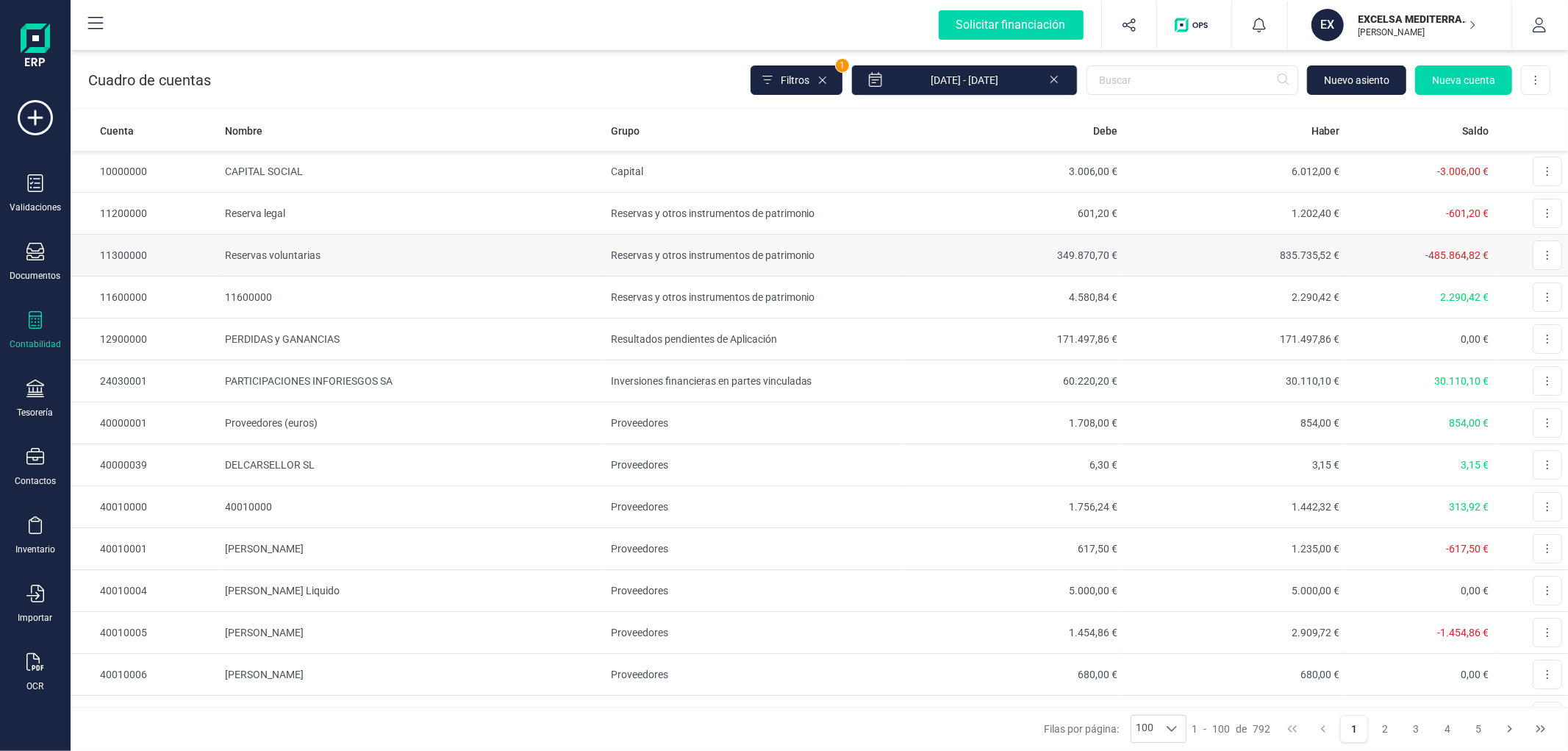
click at [634, 249] on td "Reservas y otros instrumentos de patrimonio" at bounding box center [753, 255] width 296 height 42
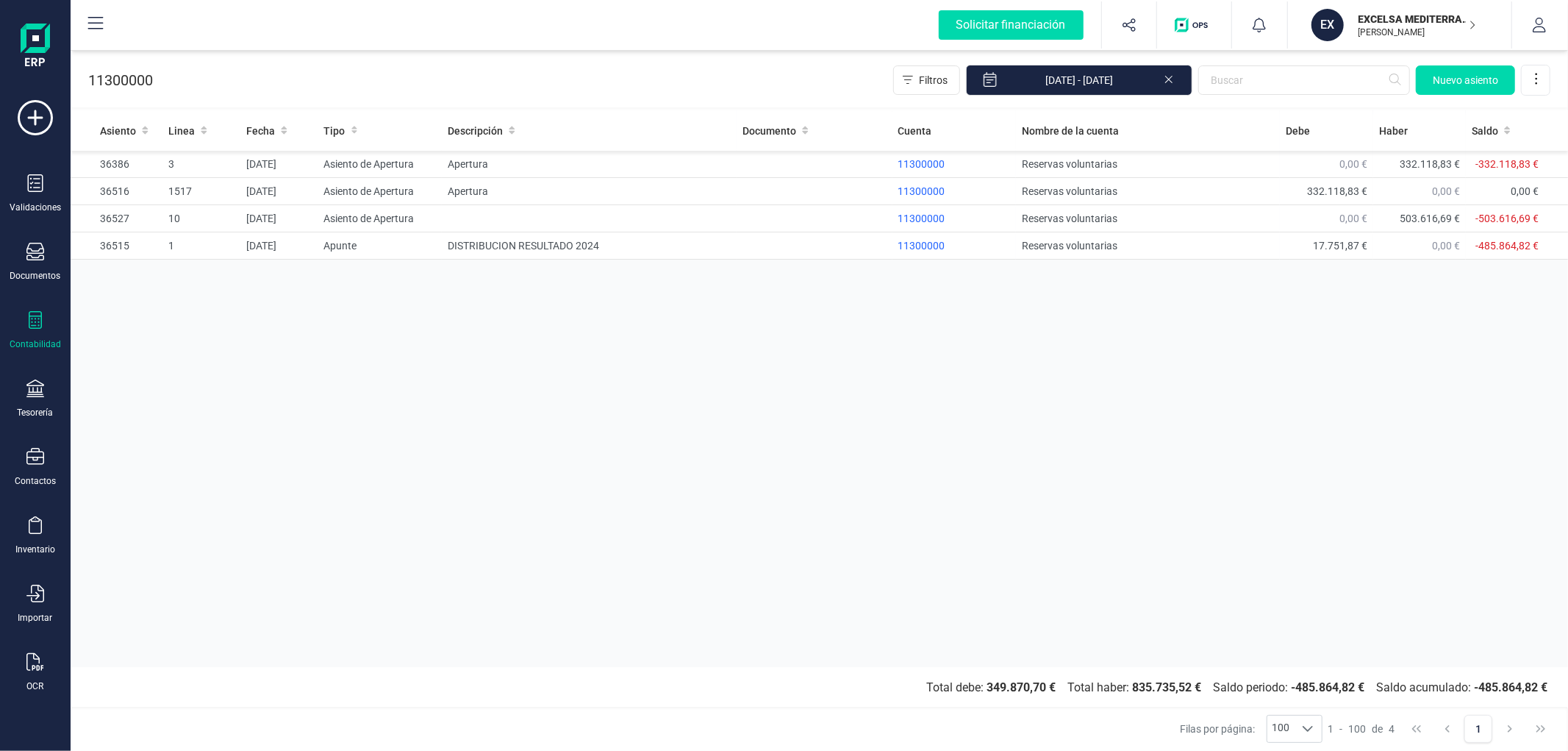
click at [1166, 75] on icon at bounding box center [1169, 78] width 12 height 15
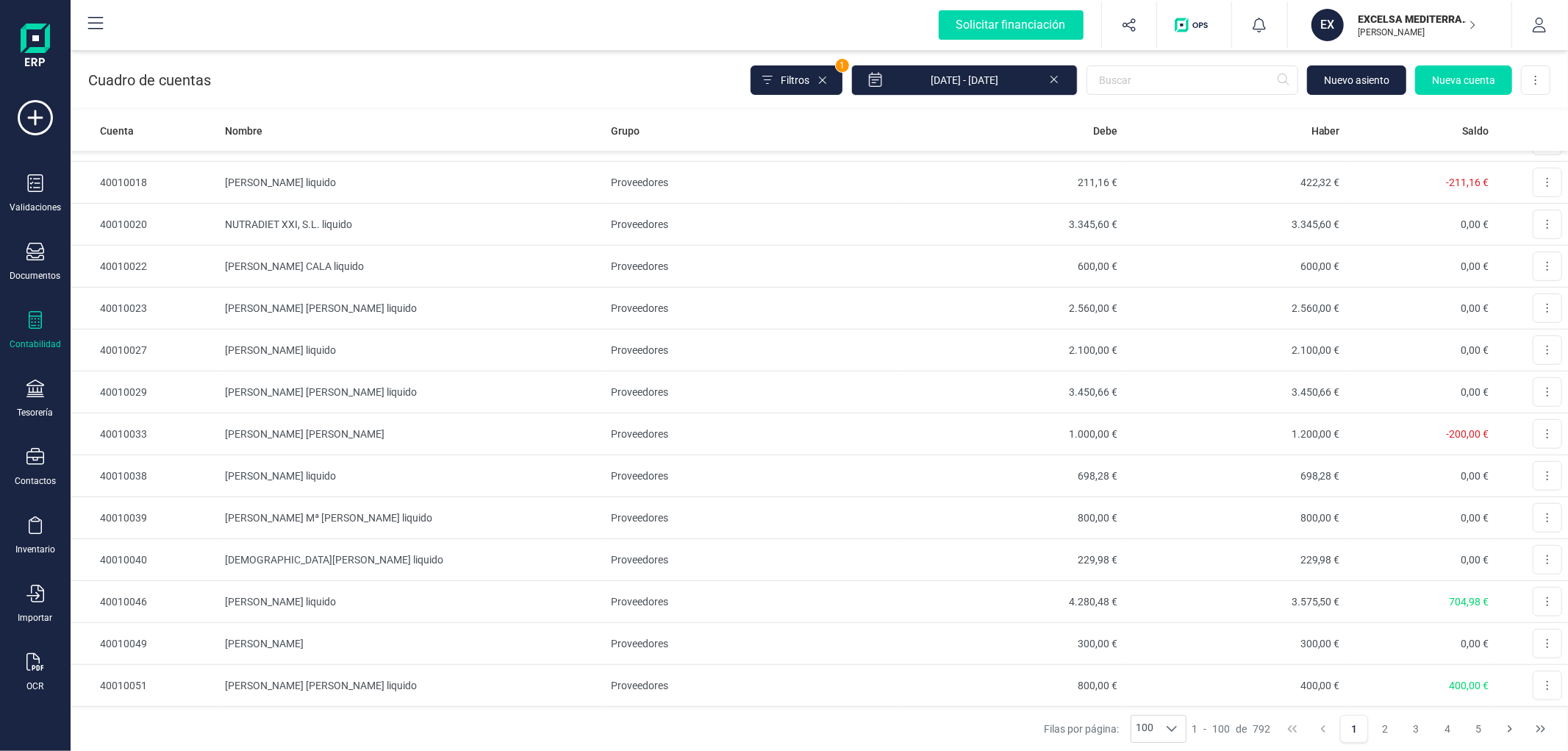
scroll to position [1062, 0]
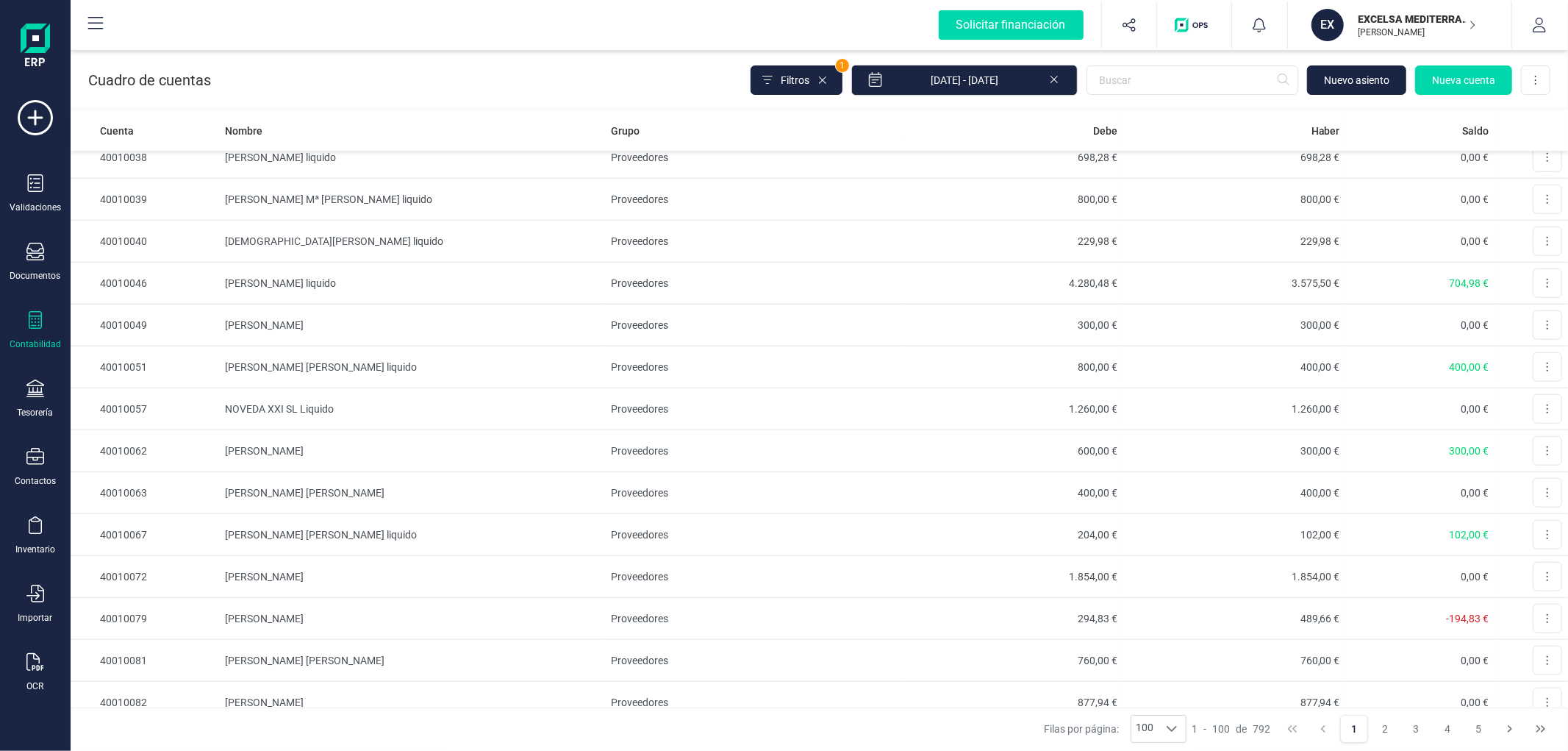
click at [708, 75] on div "Cuadro de cuentas Filtros 1 01/01/2025 - 25/08/2025 Nuevo asiento Nueva cuenta …" at bounding box center [819, 77] width 1498 height 60
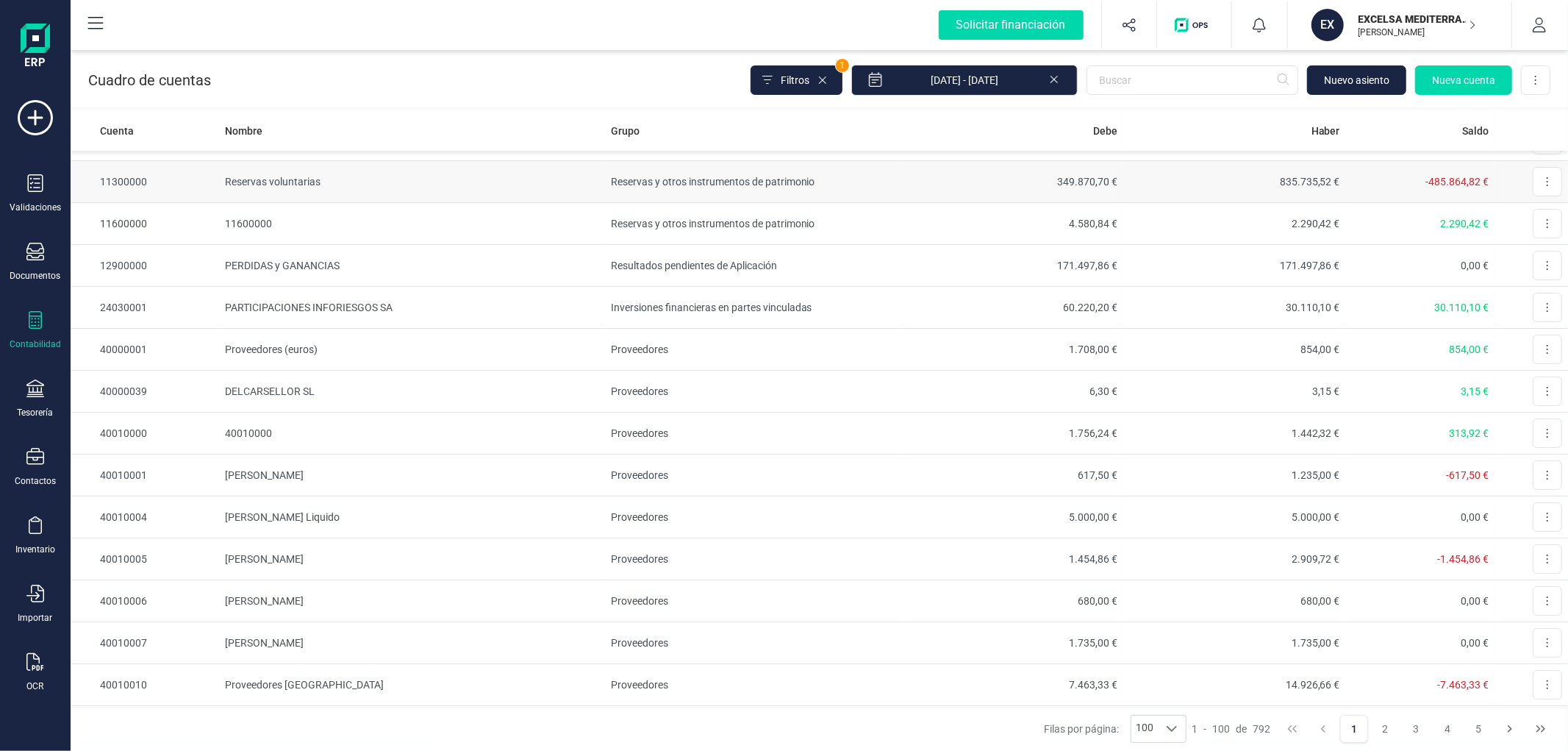
scroll to position [0, 0]
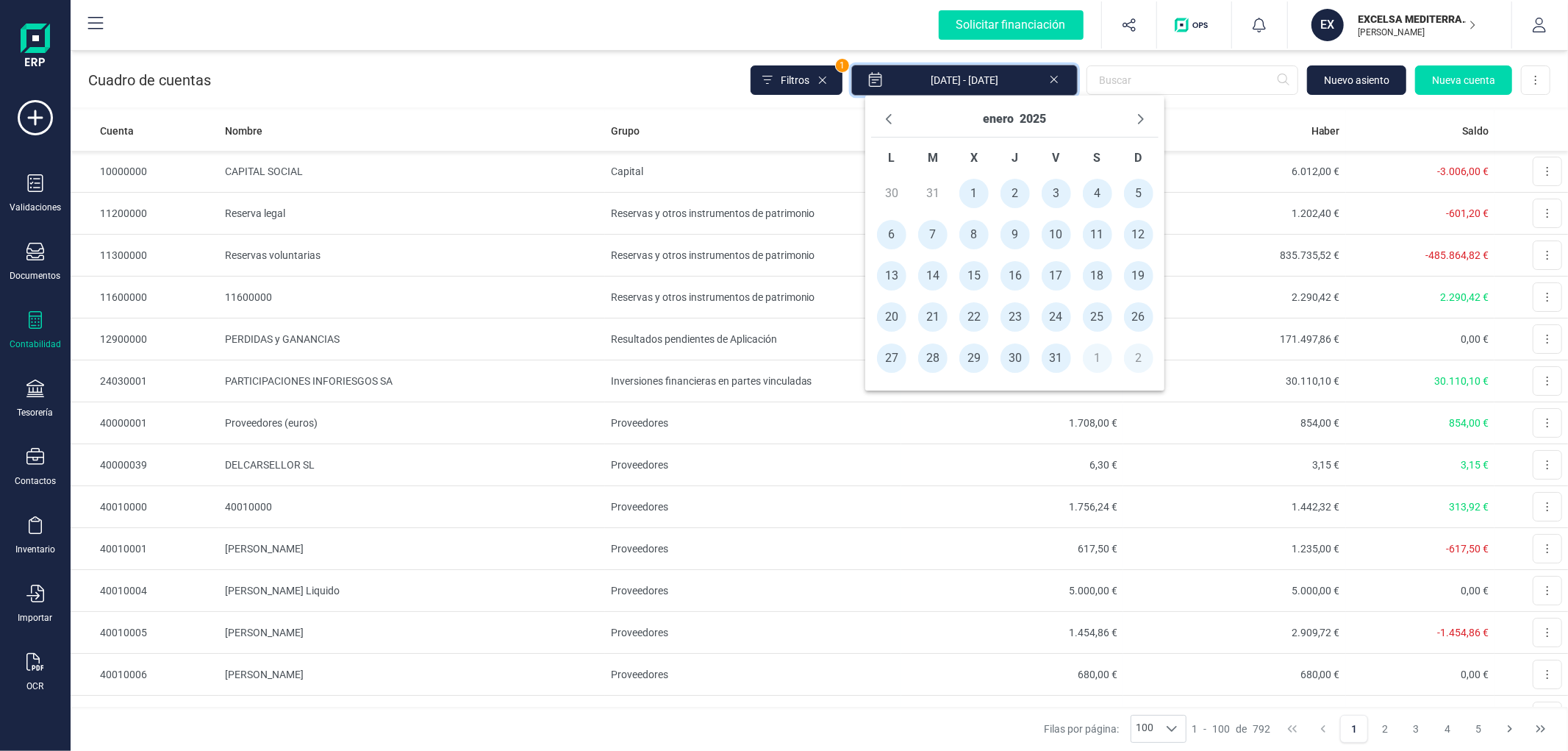
click at [979, 68] on input "[DATE] - [DATE]" at bounding box center [965, 80] width 226 height 31
click at [887, 118] on icon "Previous Month" at bounding box center [889, 119] width 6 height 10
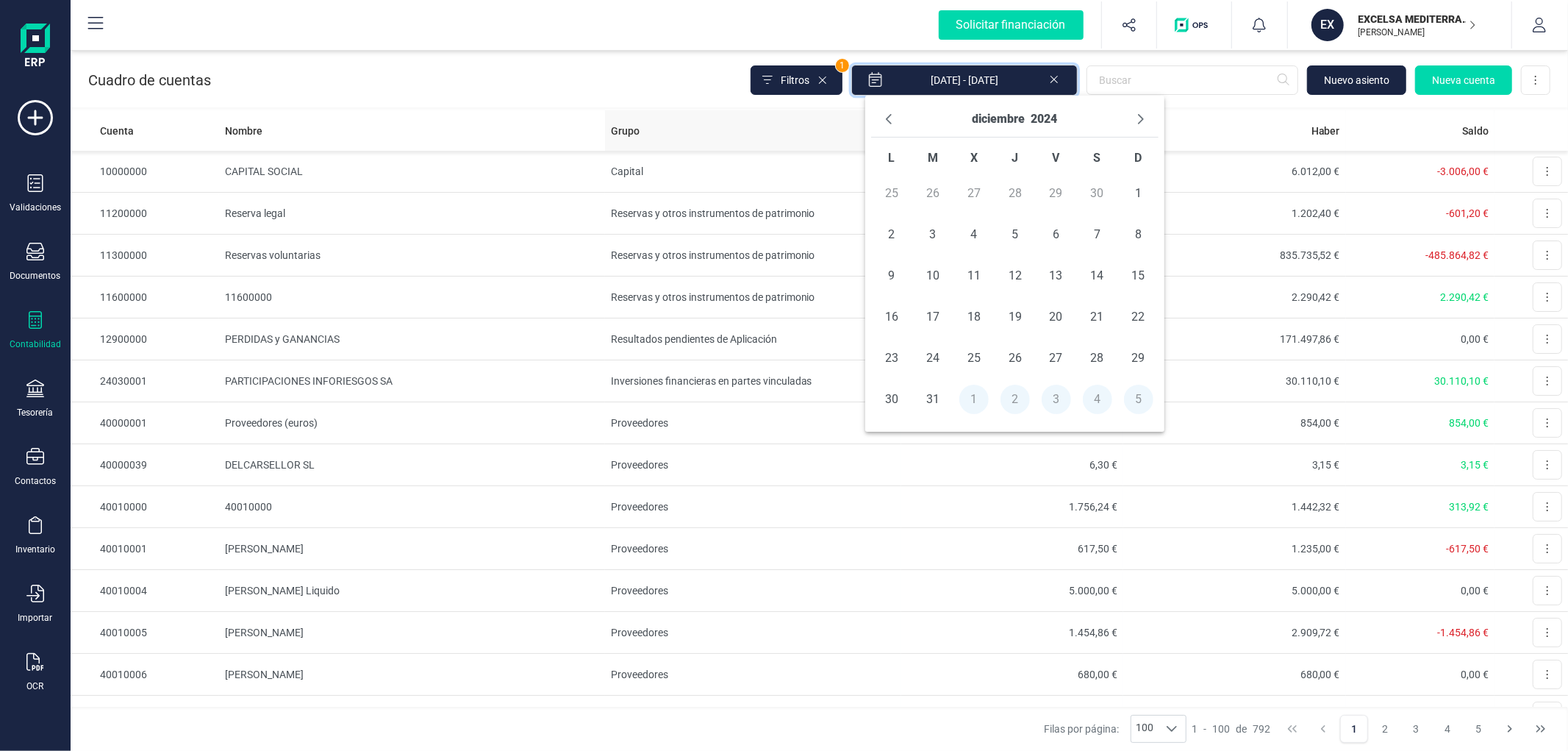
drag, startPoint x: 932, startPoint y: 406, endPoint x: 722, endPoint y: 112, distance: 361.3
click at [932, 406] on span "31" at bounding box center [933, 399] width 29 height 29
type input "31/12/2024"
click at [683, 86] on div "Cuadro de cuentas Filtros 1 31/12/2024 Nuevo asiento Nueva cuenta Descargar Exc…" at bounding box center [819, 77] width 1498 height 60
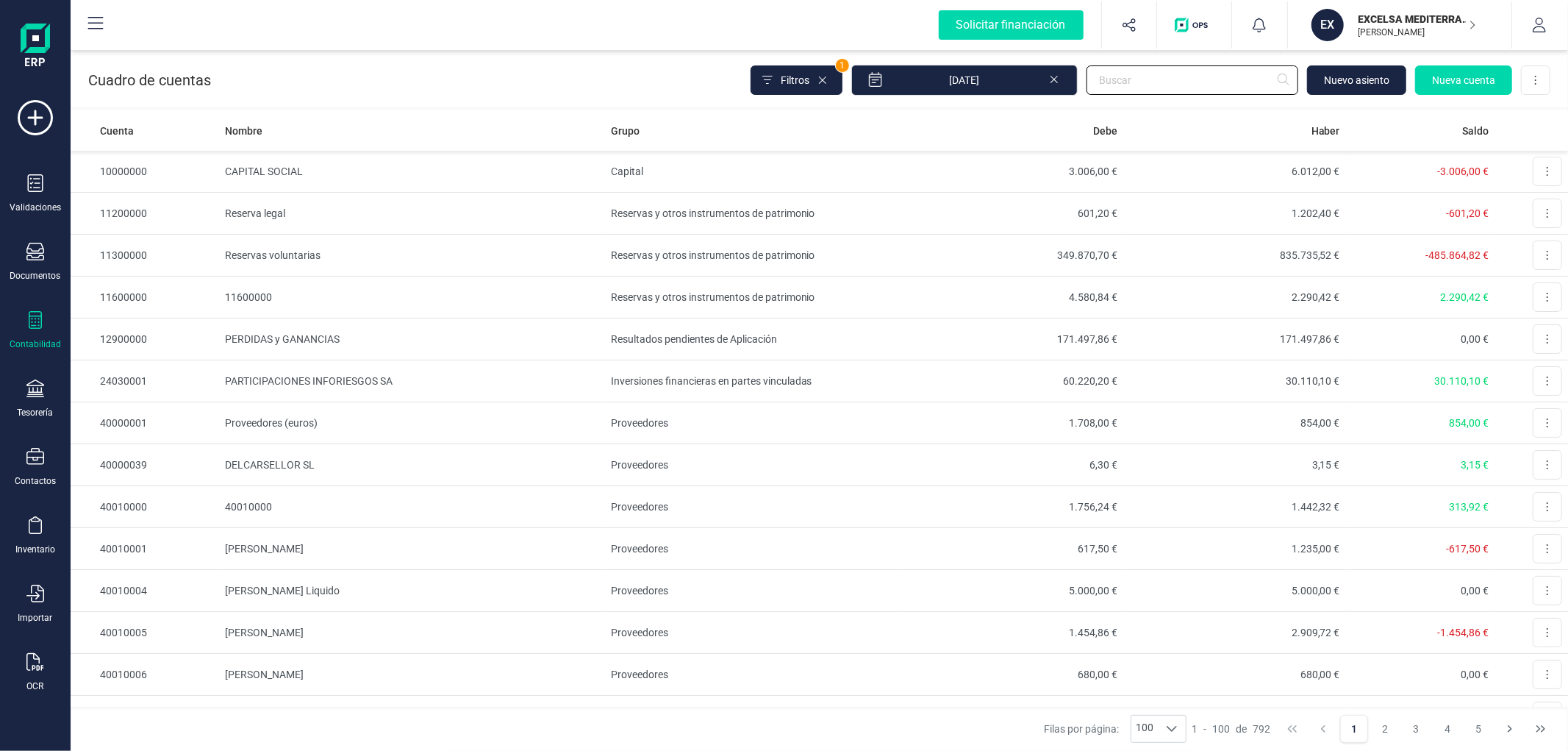
click at [1158, 61] on div "Cuadro de cuentas Filtros 1 31/12/2024 Nuevo asiento Nueva cuenta Descargar Exc…" at bounding box center [819, 77] width 1498 height 60
click at [974, 254] on td "349.870,70 €" at bounding box center [1012, 255] width 223 height 42
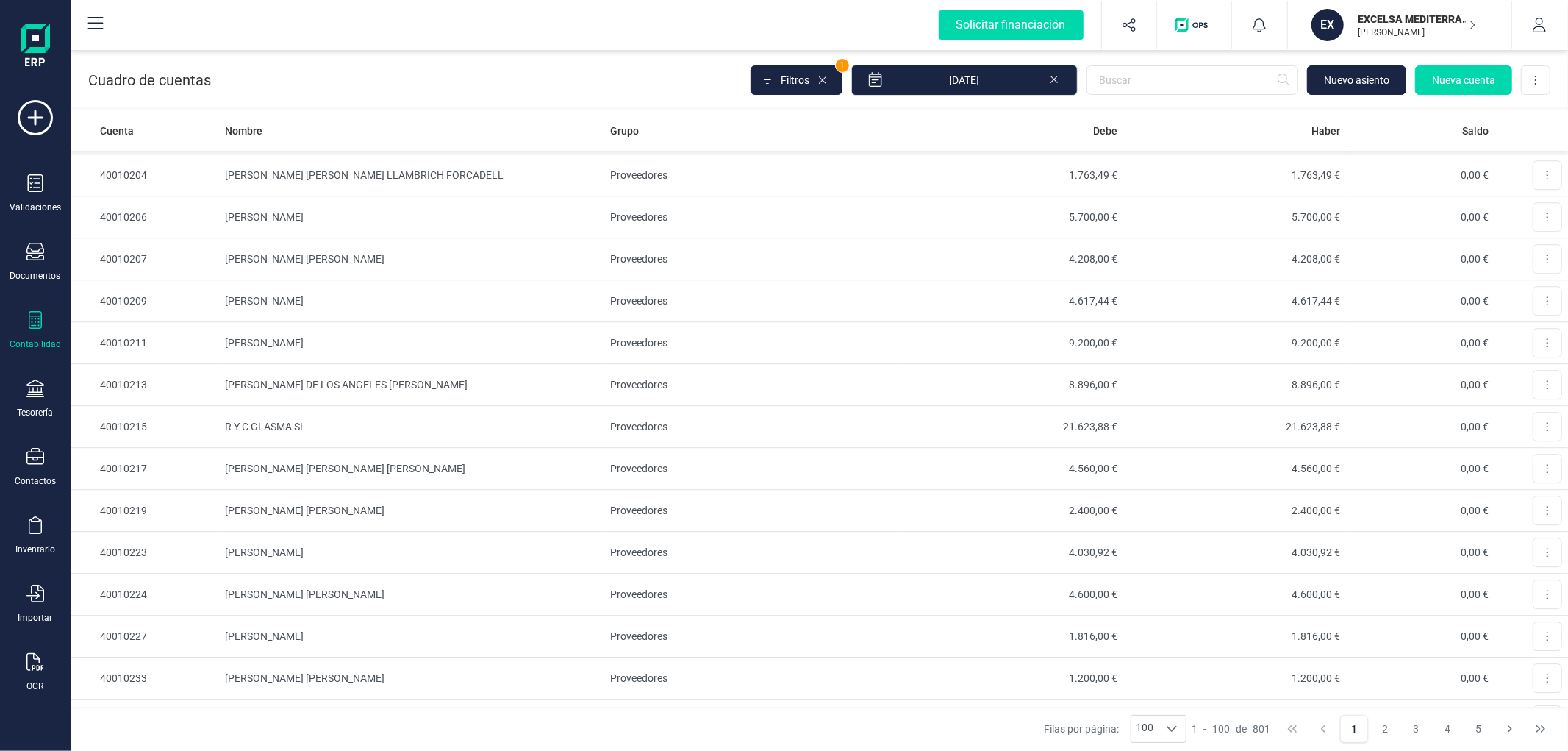
scroll to position [3669, 0]
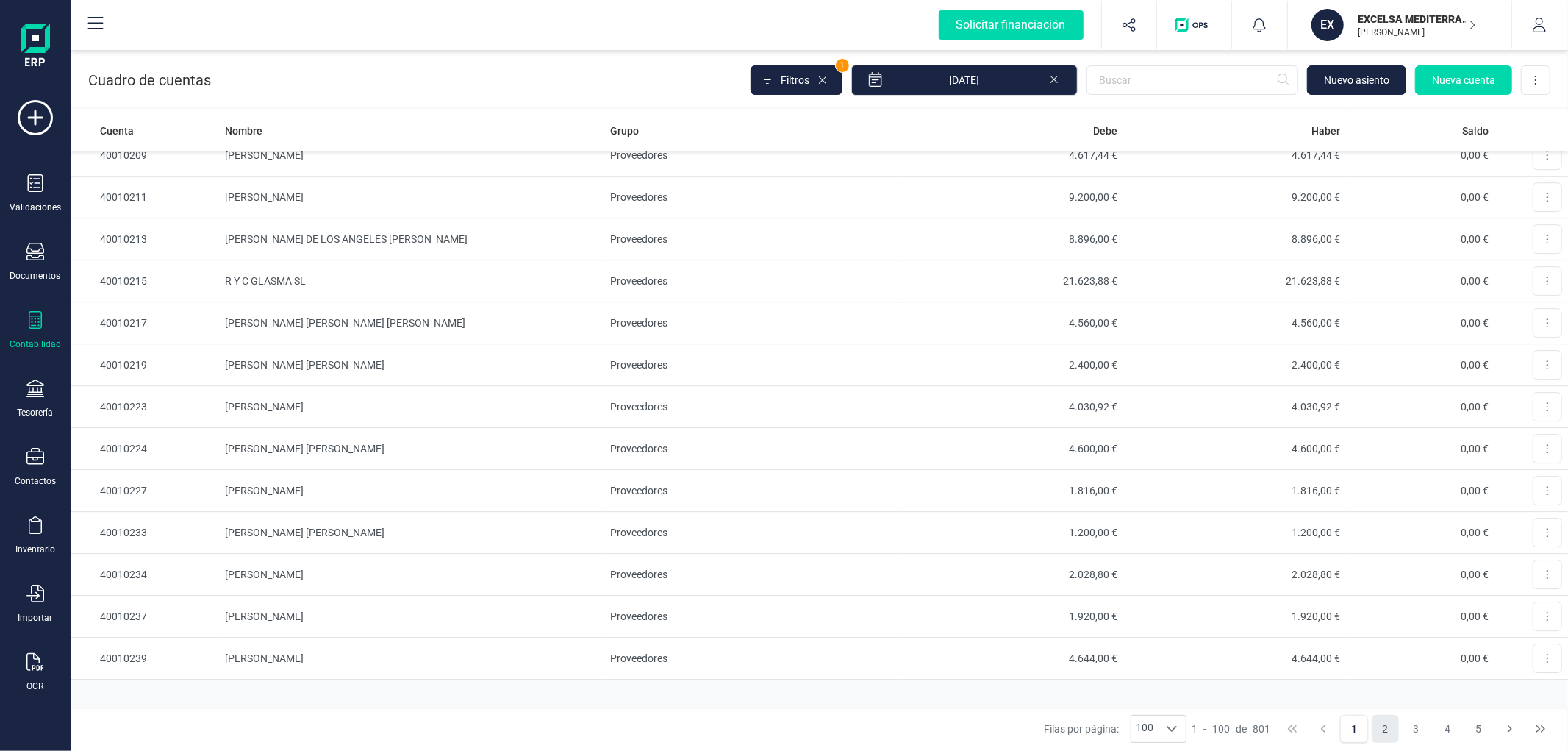
click at [1380, 728] on button "2" at bounding box center [1385, 728] width 28 height 28
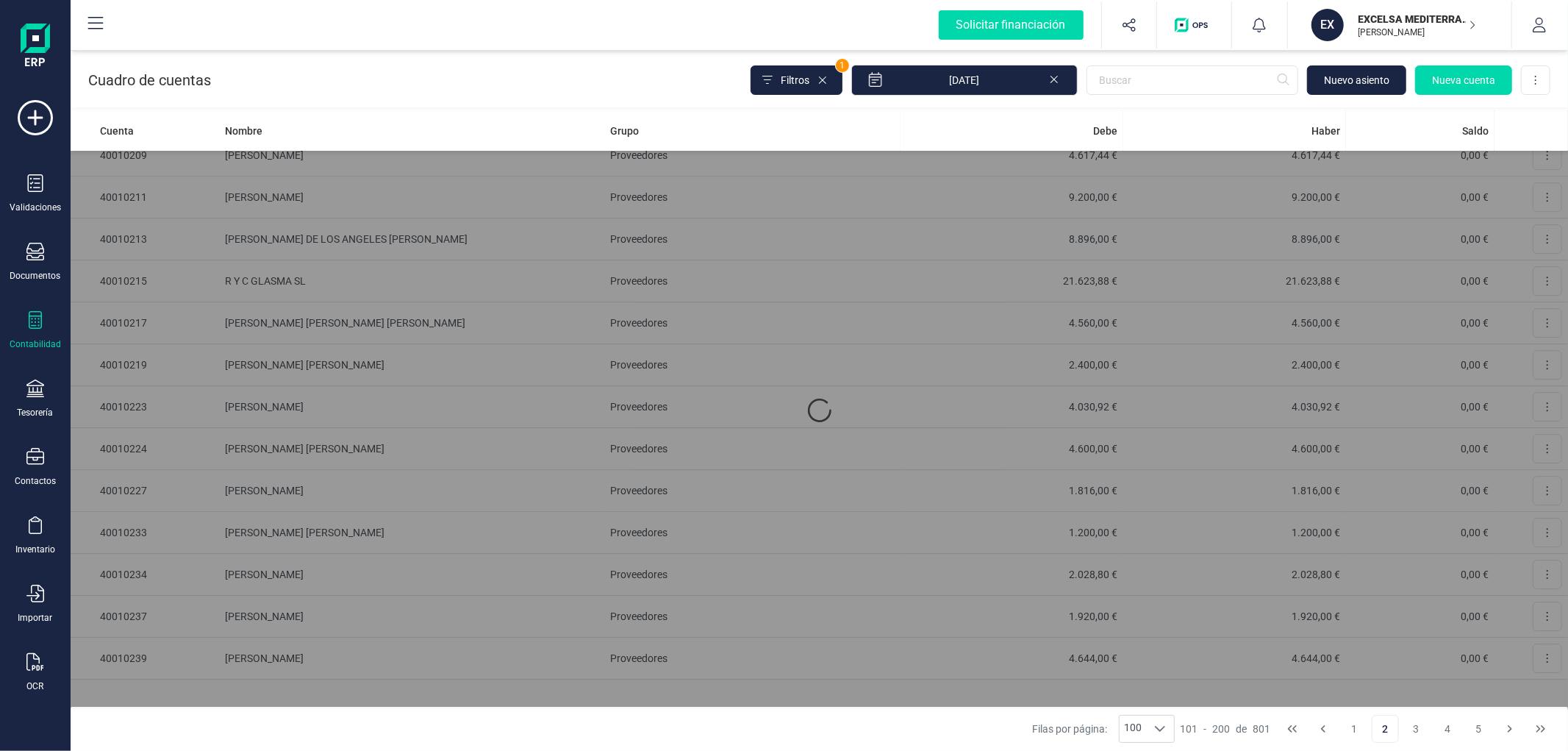
scroll to position [0, 0]
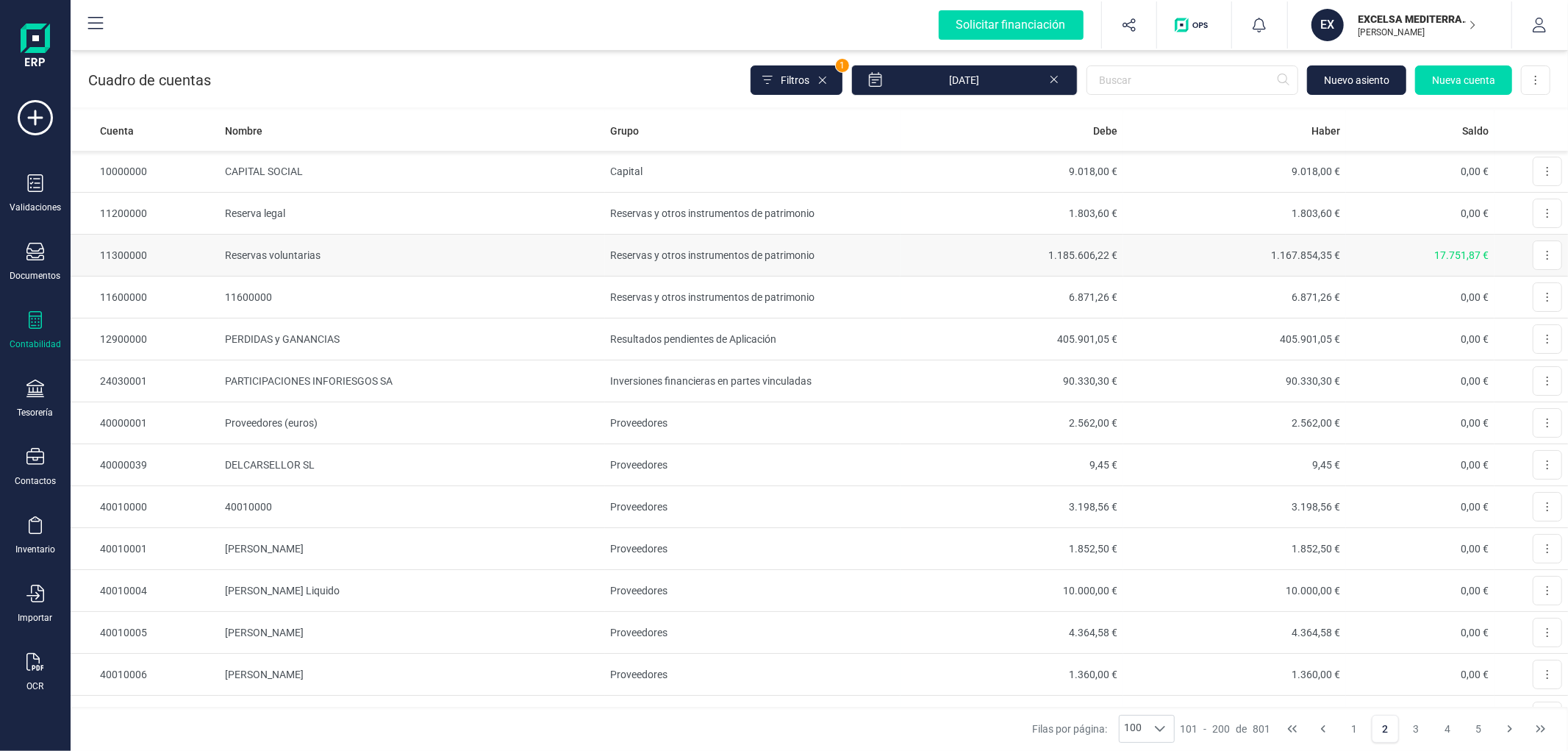
click at [826, 253] on td "Reservas y otros instrumentos de patrimonio" at bounding box center [753, 255] width 296 height 42
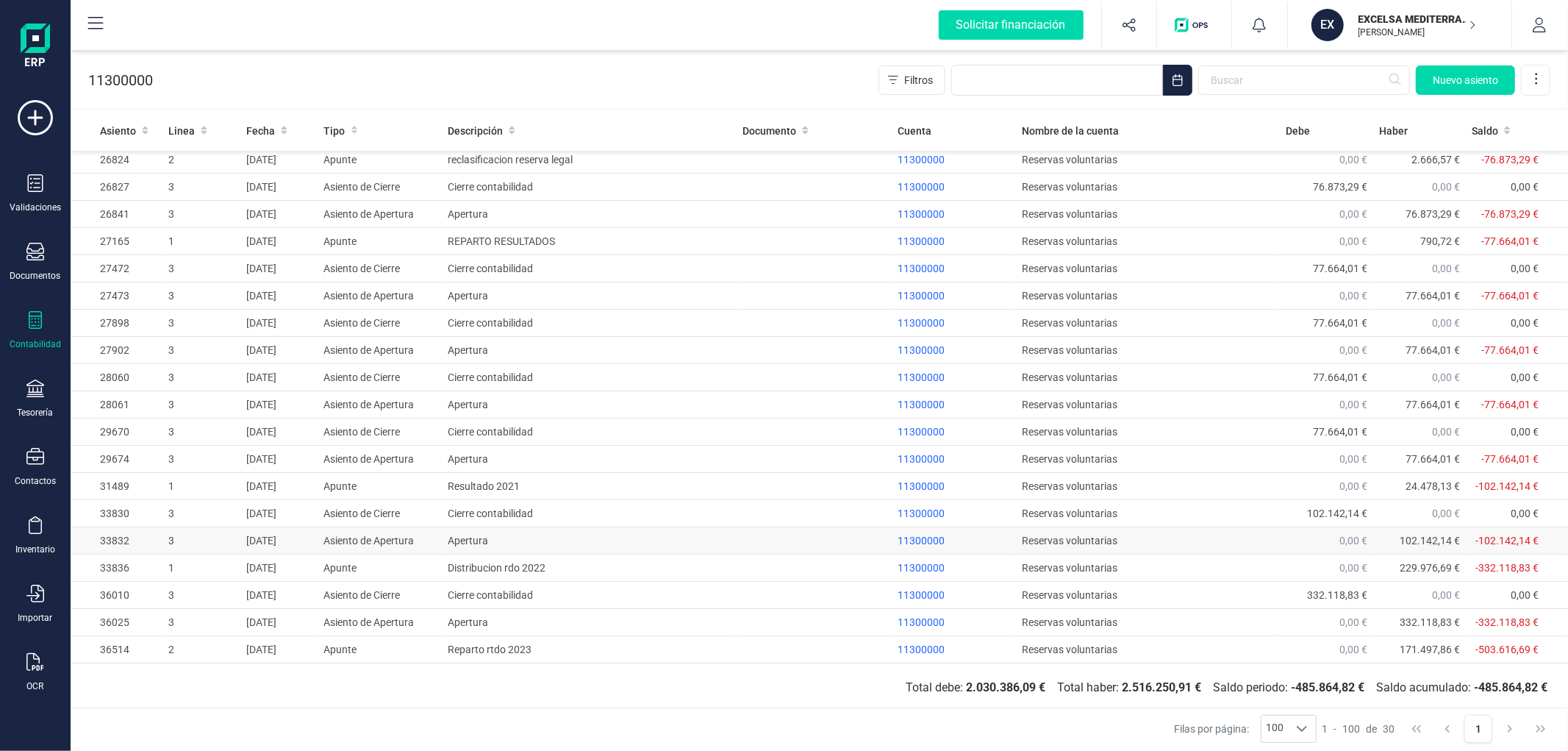
scroll to position [302, 0]
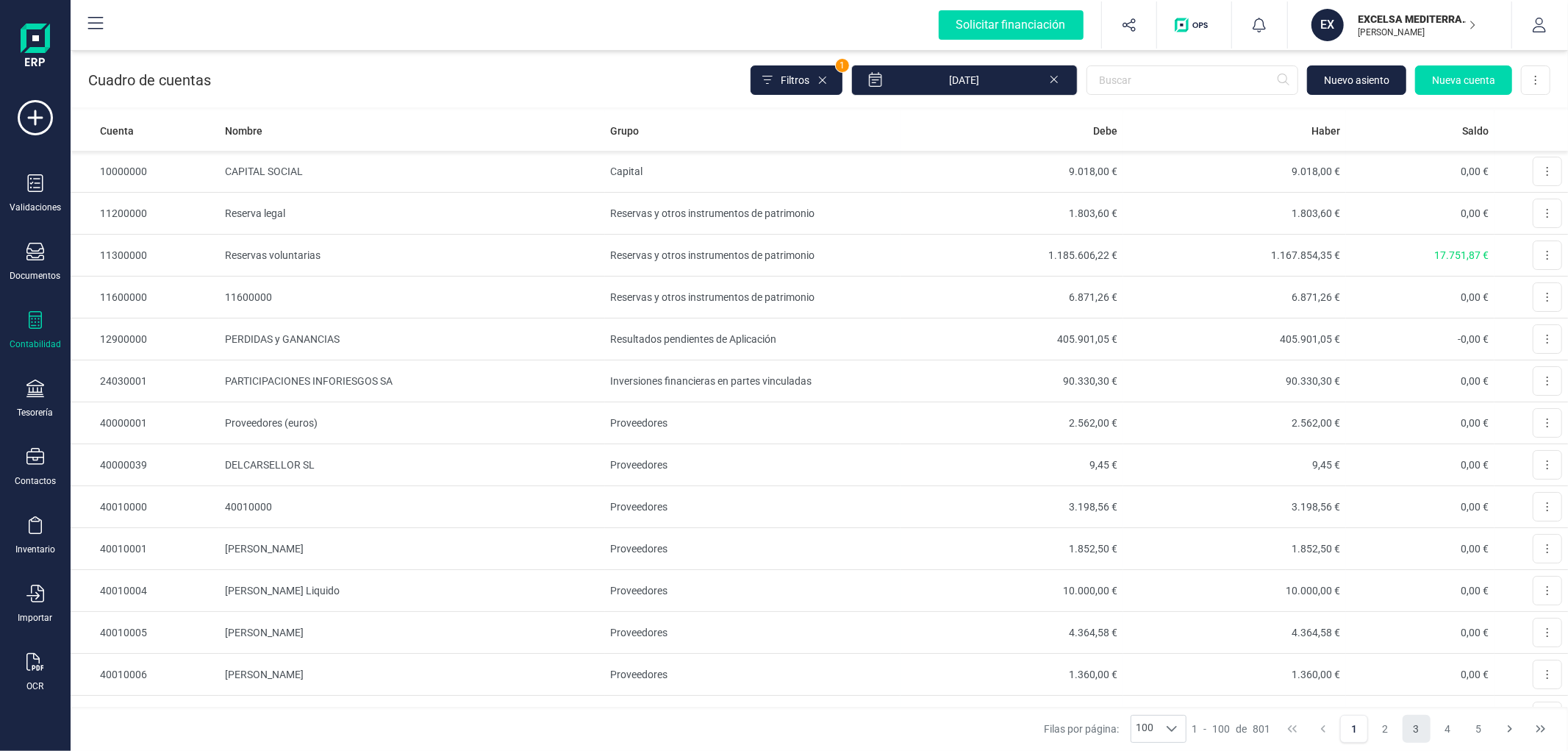
click at [1420, 722] on button "3" at bounding box center [1416, 728] width 28 height 28
click at [1442, 734] on button "4" at bounding box center [1447, 728] width 28 height 28
click at [1451, 728] on button "5" at bounding box center [1447, 728] width 28 height 28
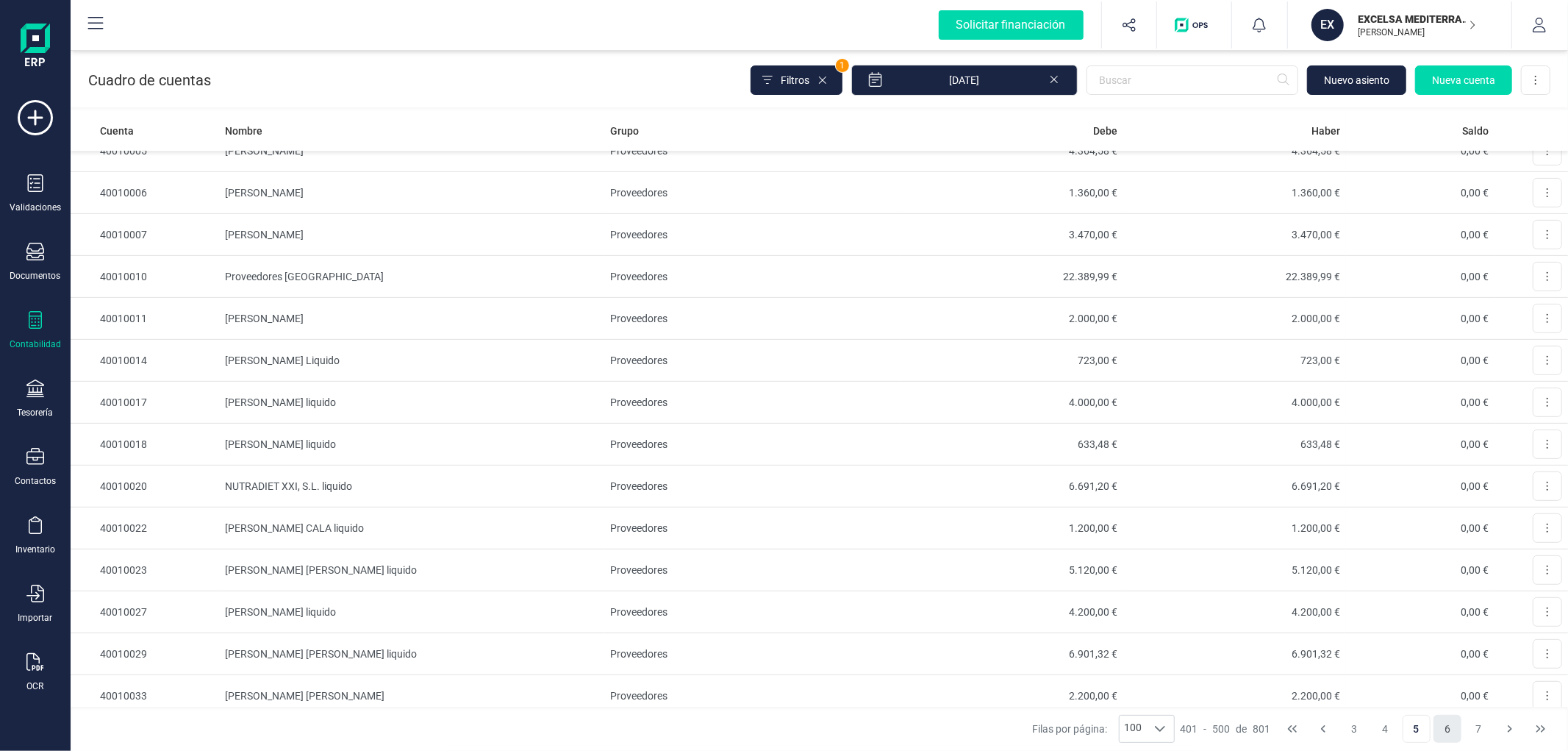
scroll to position [490, 0]
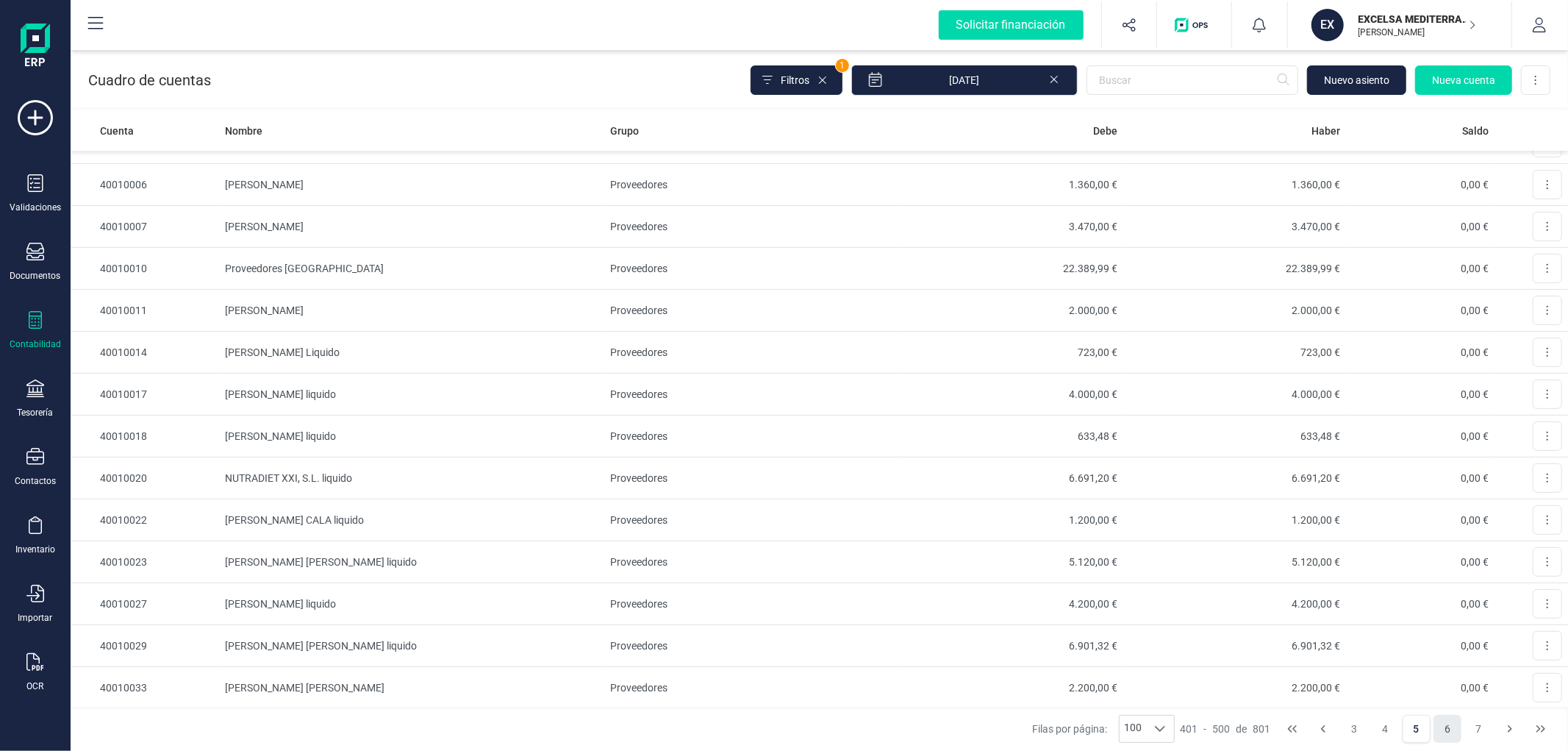
click at [1456, 725] on button "6" at bounding box center [1447, 728] width 28 height 28
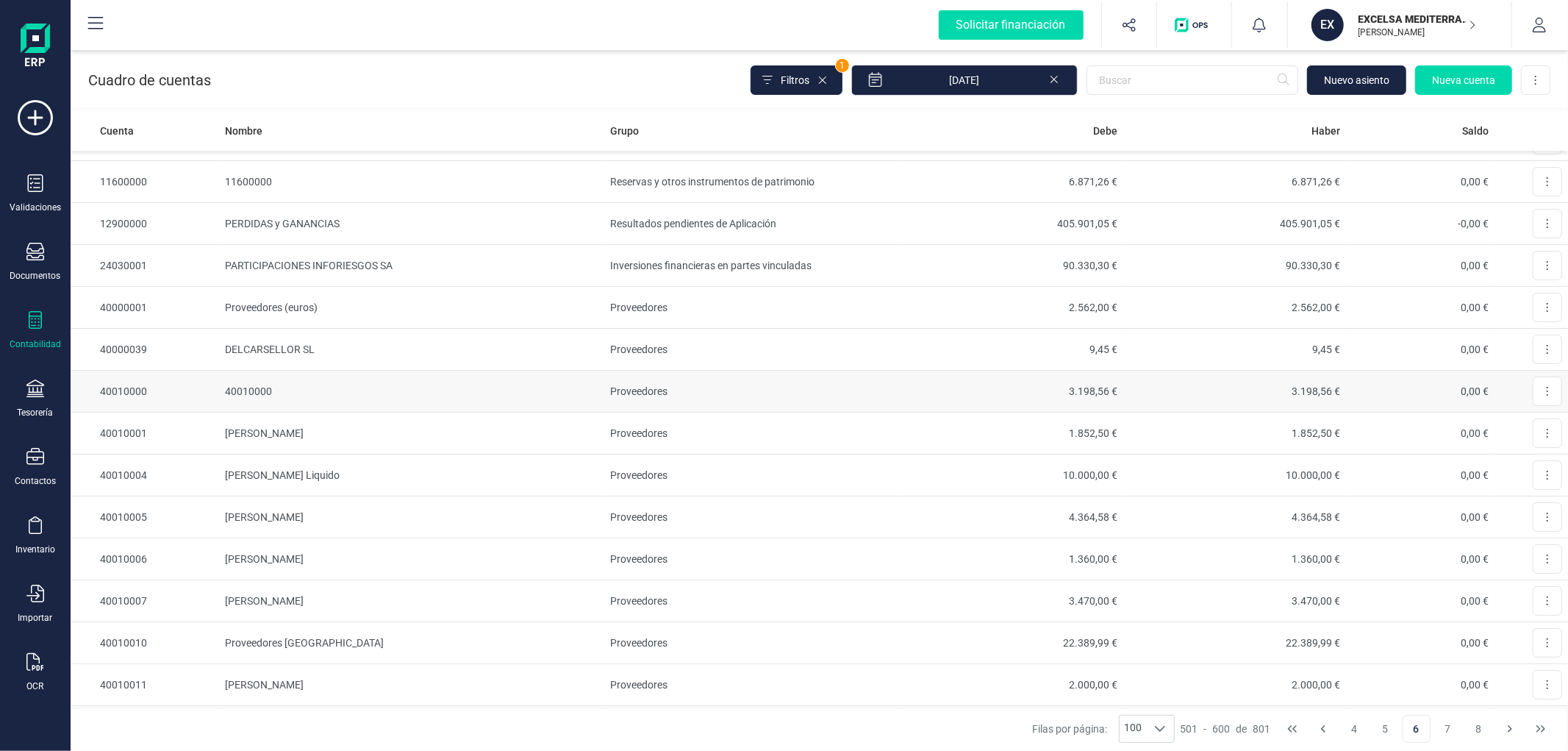
scroll to position [0, 0]
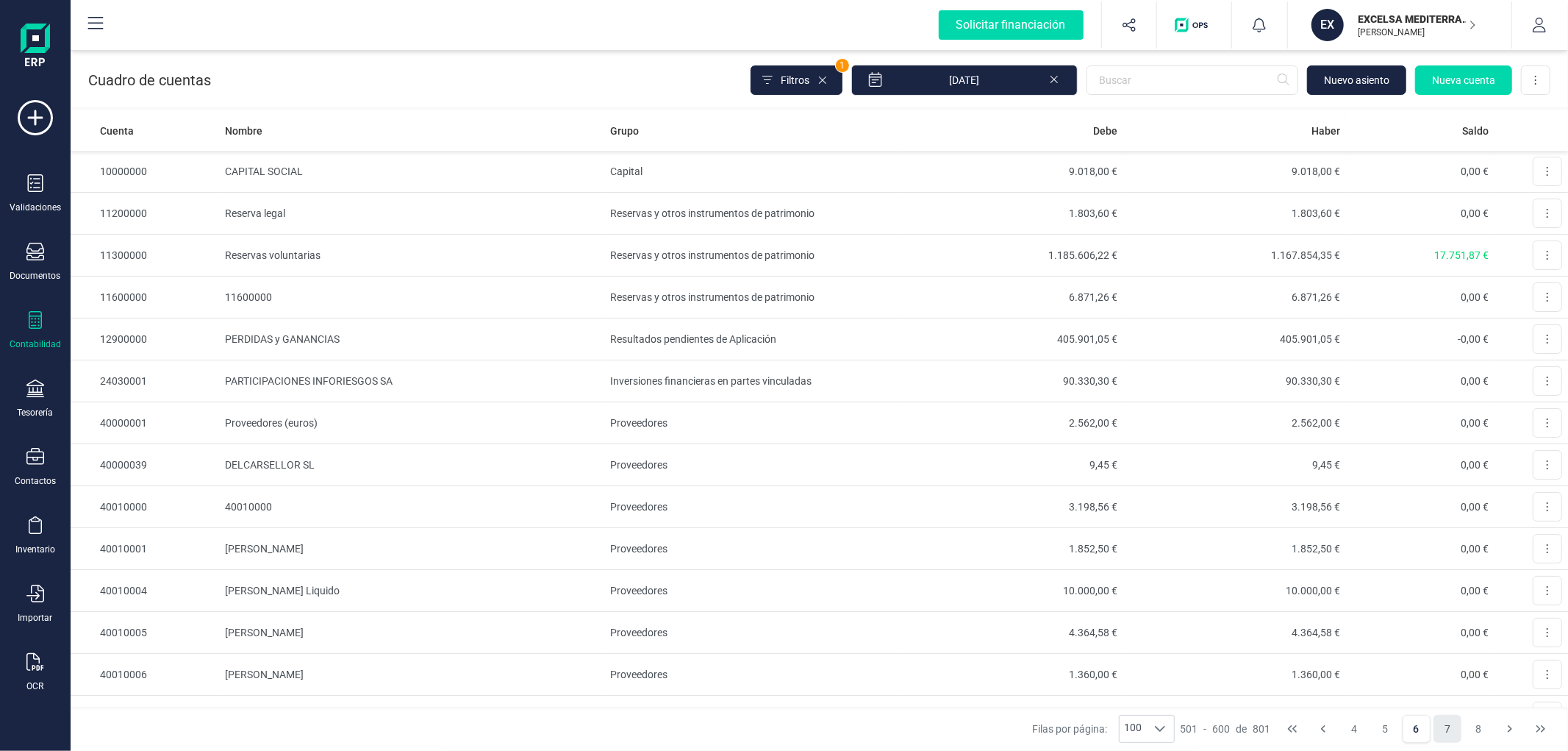
click at [1445, 724] on button "7" at bounding box center [1447, 728] width 28 height 28
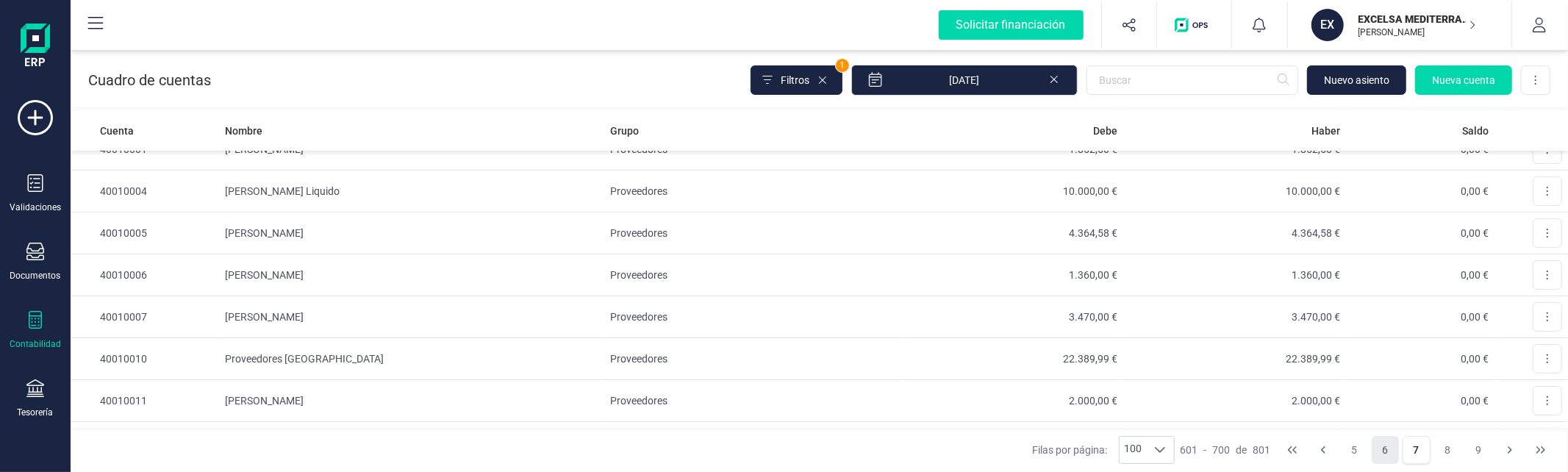
scroll to position [653, 0]
click at [1452, 450] on button "8" at bounding box center [1447, 450] width 28 height 28
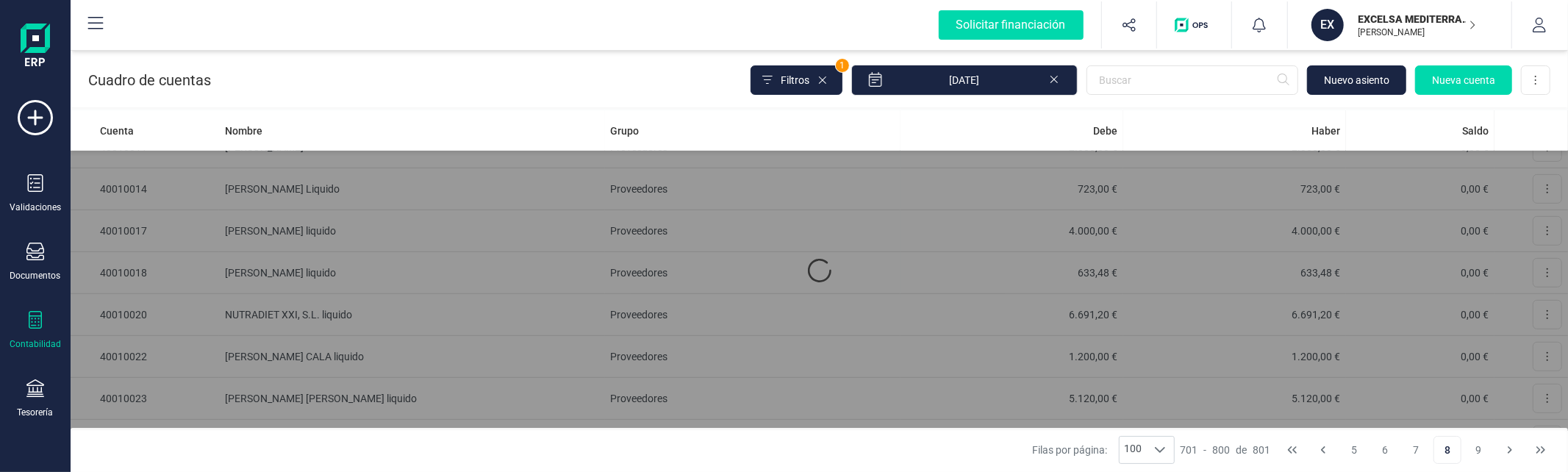
scroll to position [0, 0]
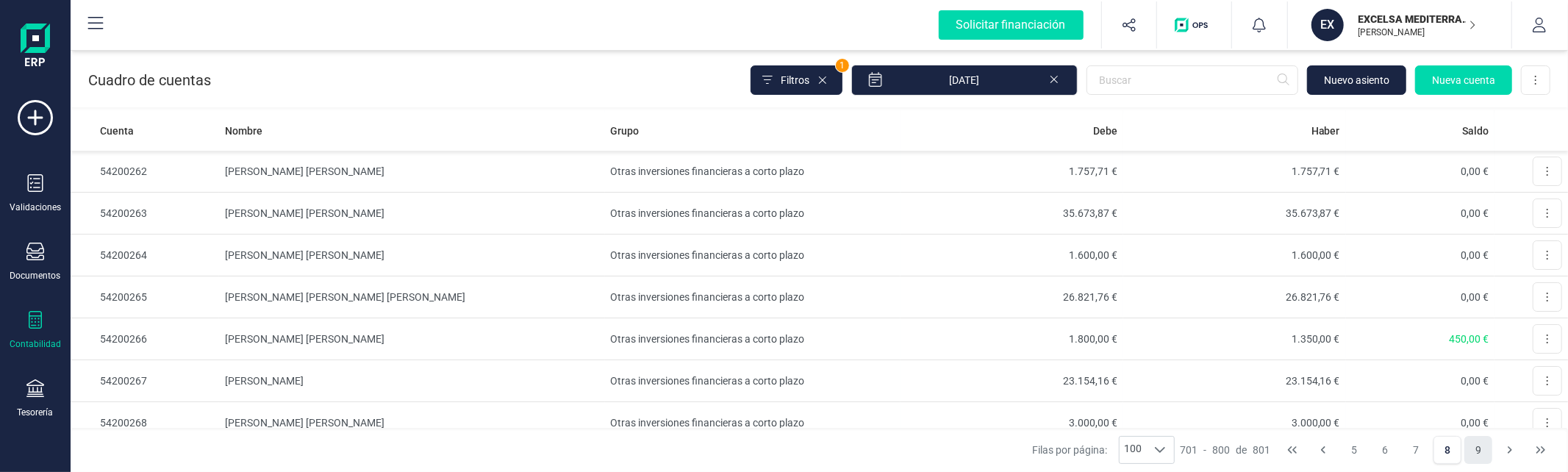
click at [1480, 452] on button "9" at bounding box center [1478, 450] width 28 height 28
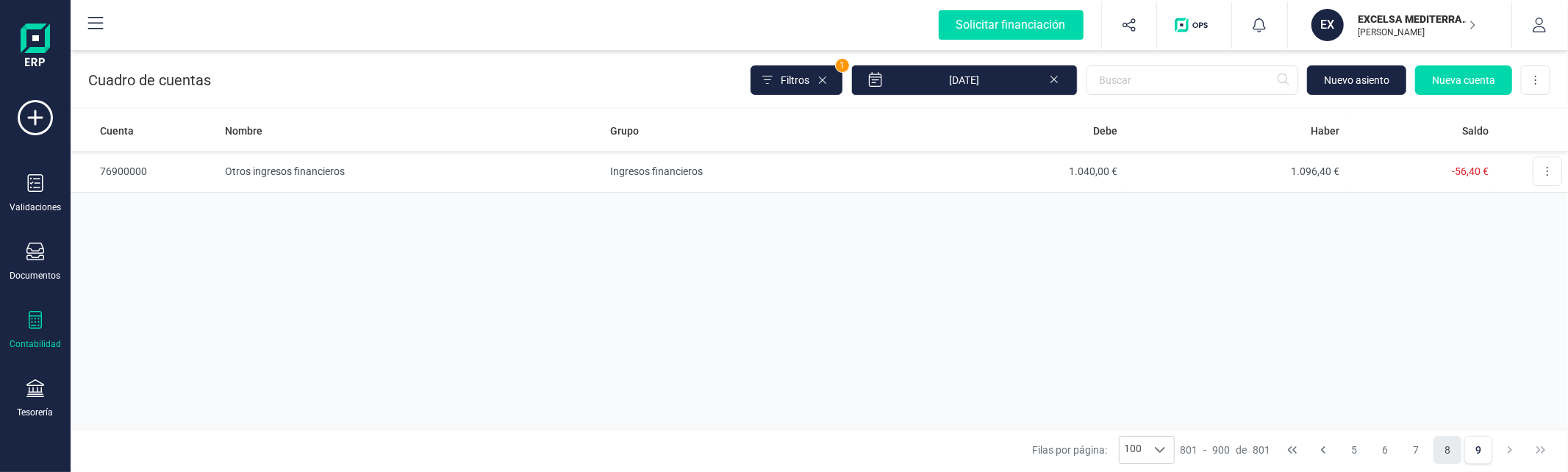
click at [1451, 451] on button "8" at bounding box center [1447, 450] width 28 height 28
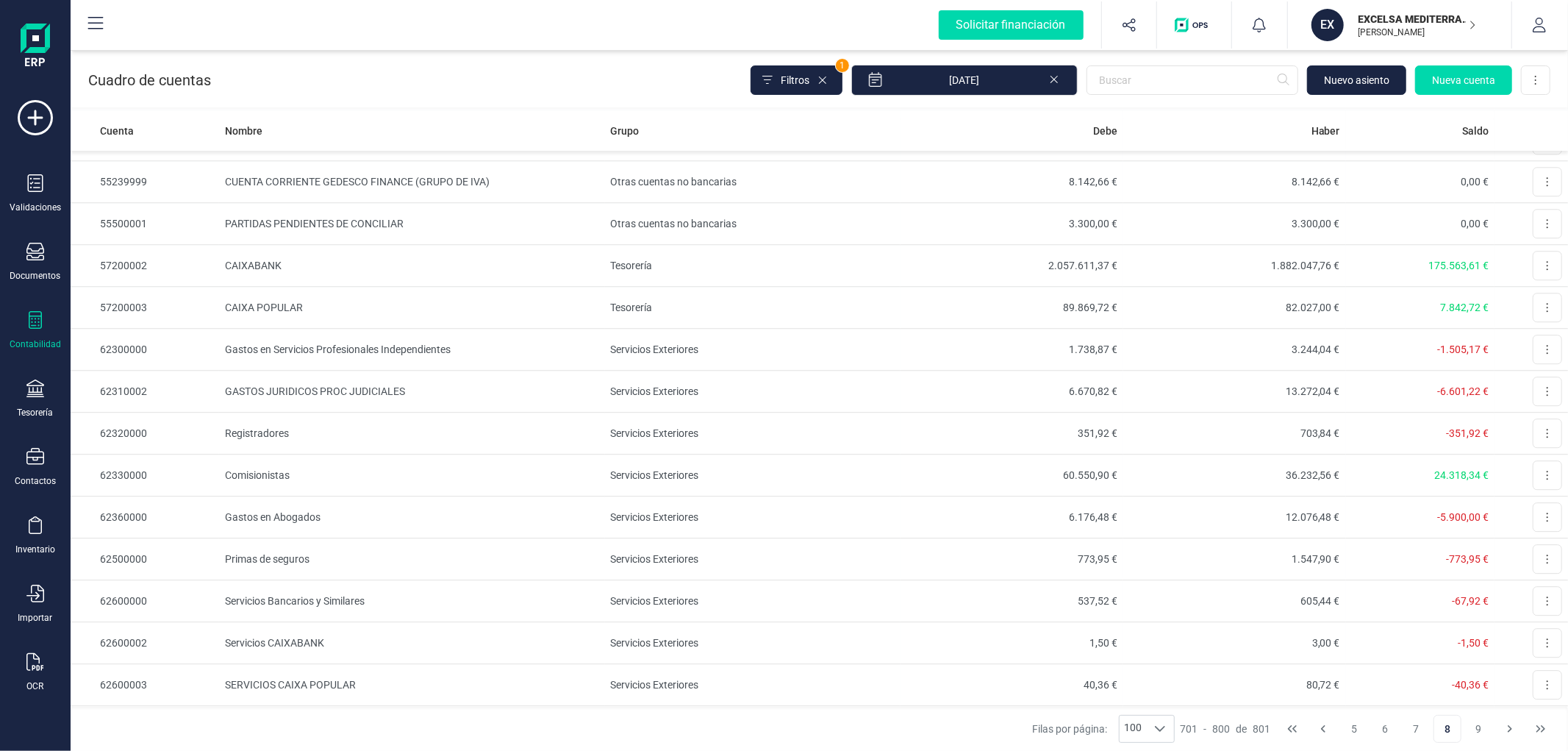
scroll to position [3178, 0]
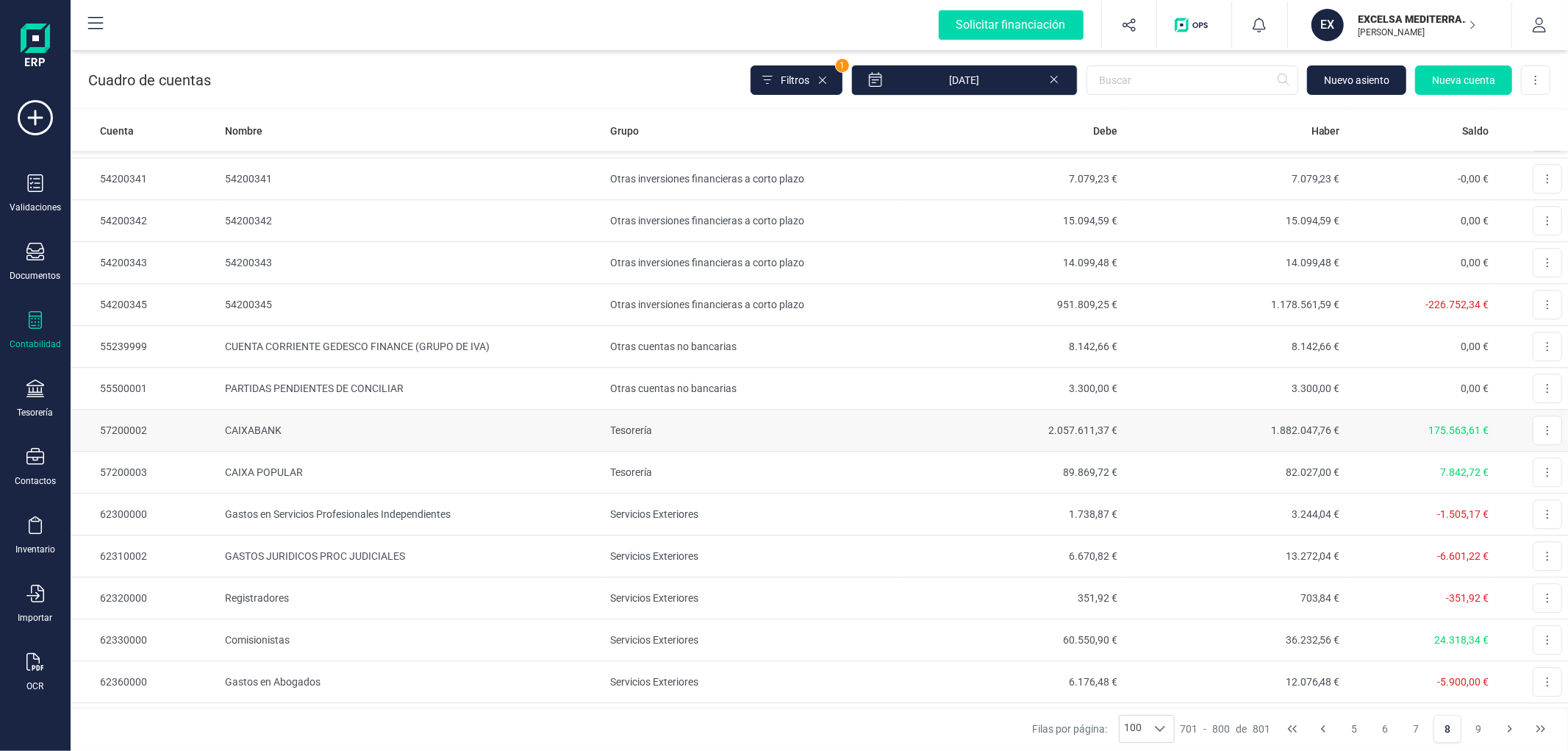
click at [927, 428] on td "2.057.611,37 €" at bounding box center [1011, 430] width 223 height 42
